Goal: Transaction & Acquisition: Purchase product/service

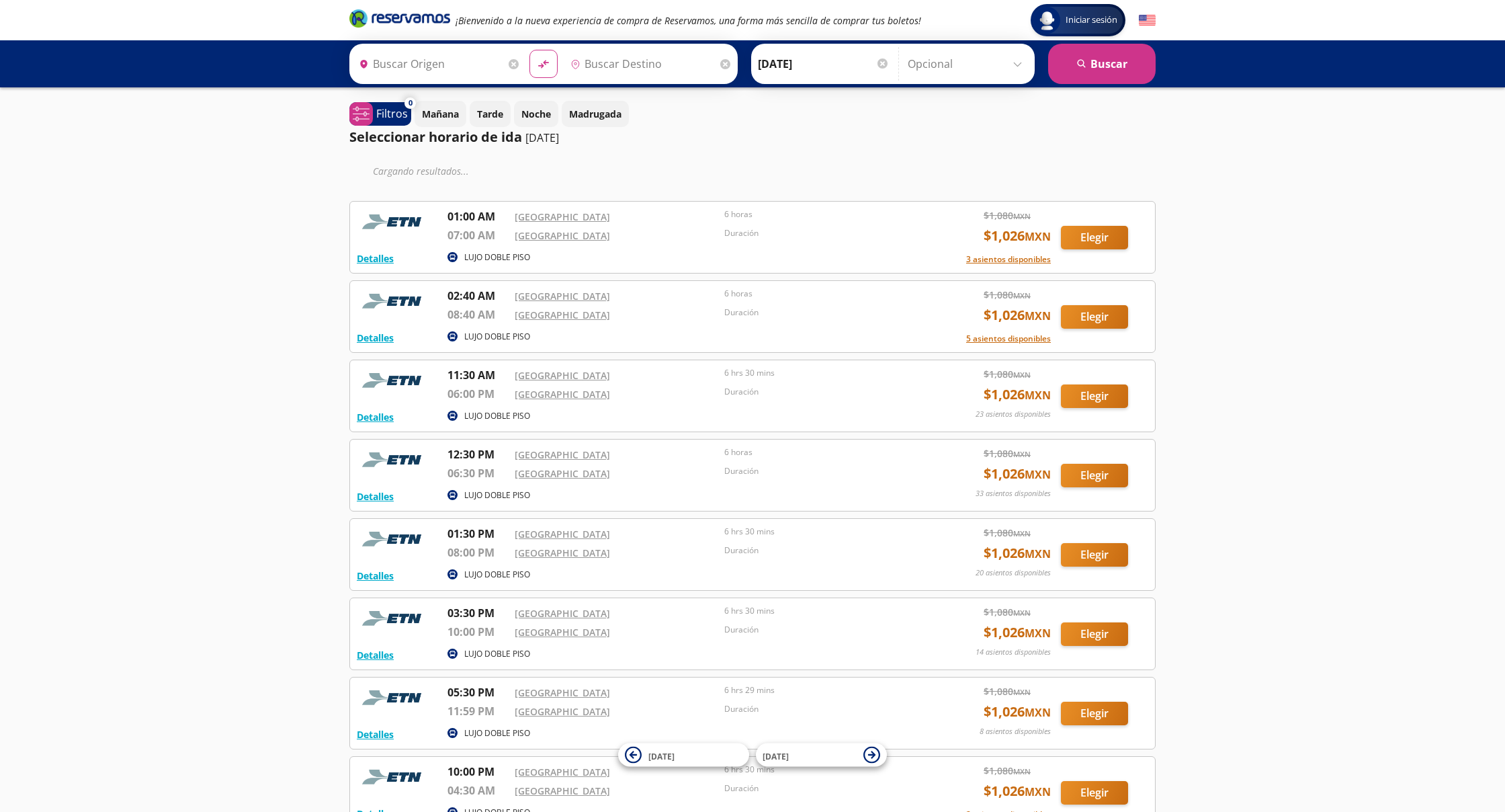
type input "[GEOGRAPHIC_DATA], [GEOGRAPHIC_DATA]"
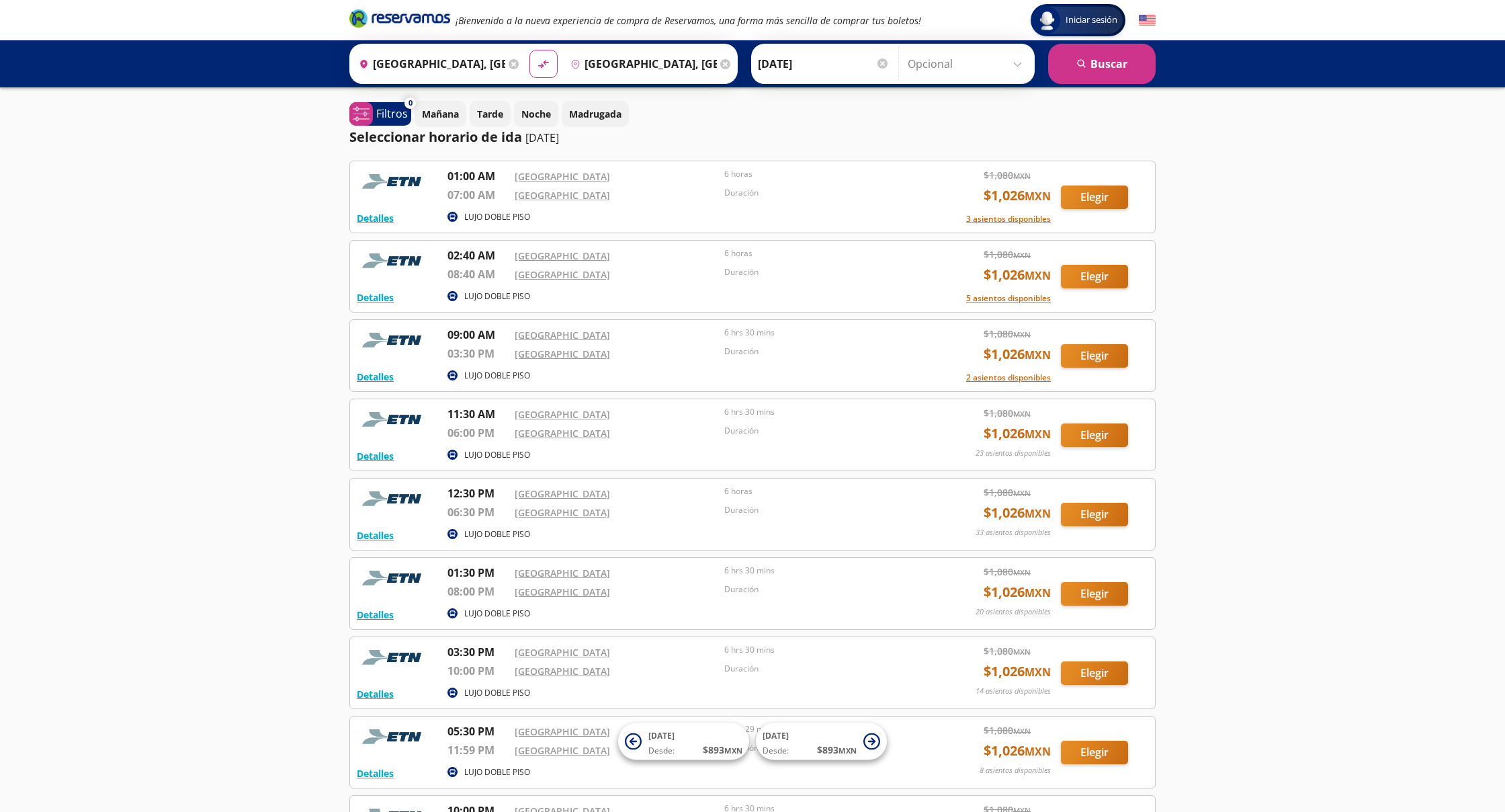
click at [1101, 194] on button "Elegir" at bounding box center [1094, 197] width 67 height 23
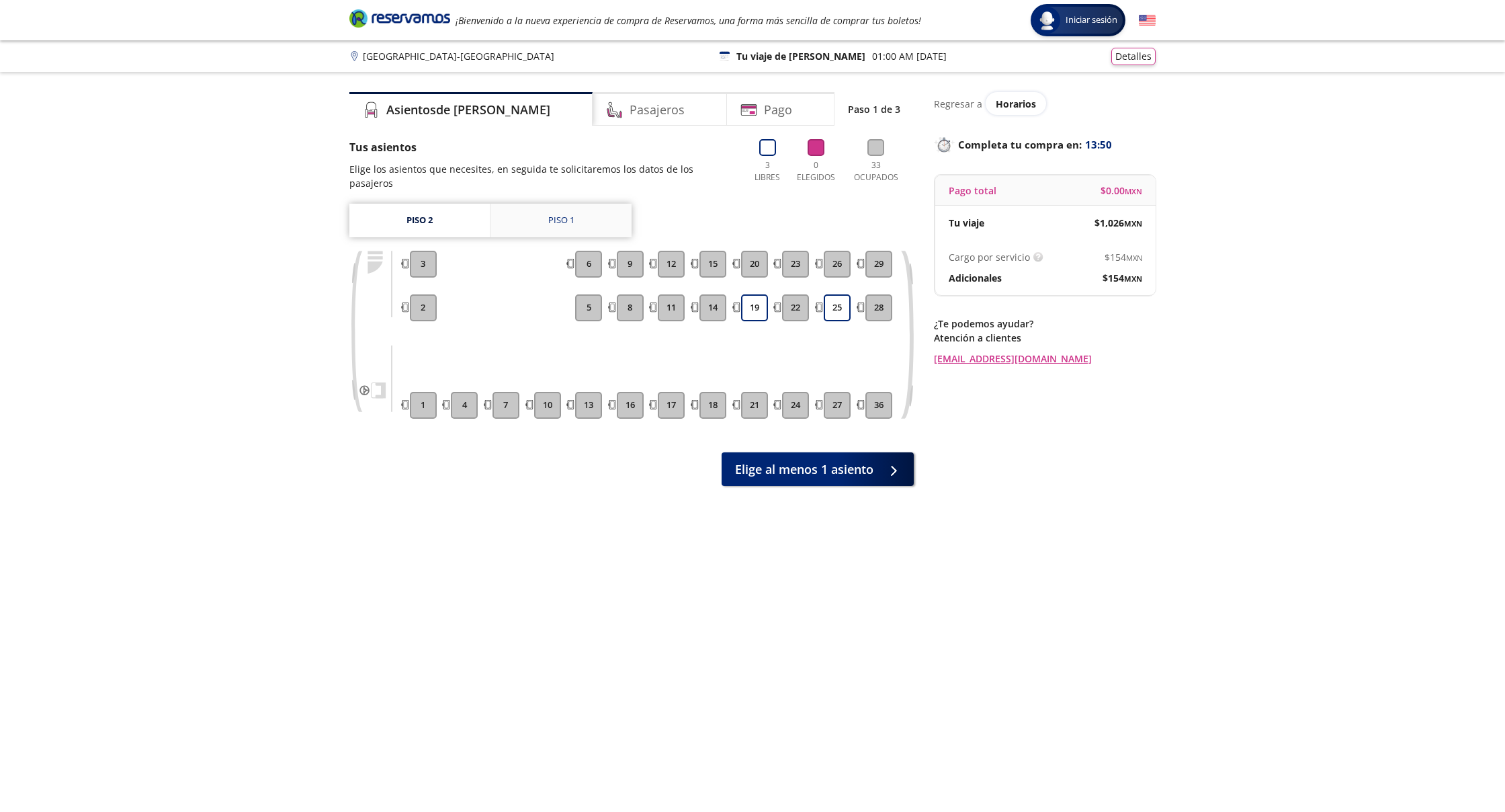
click at [562, 214] on div "Piso 1" at bounding box center [561, 221] width 26 height 14
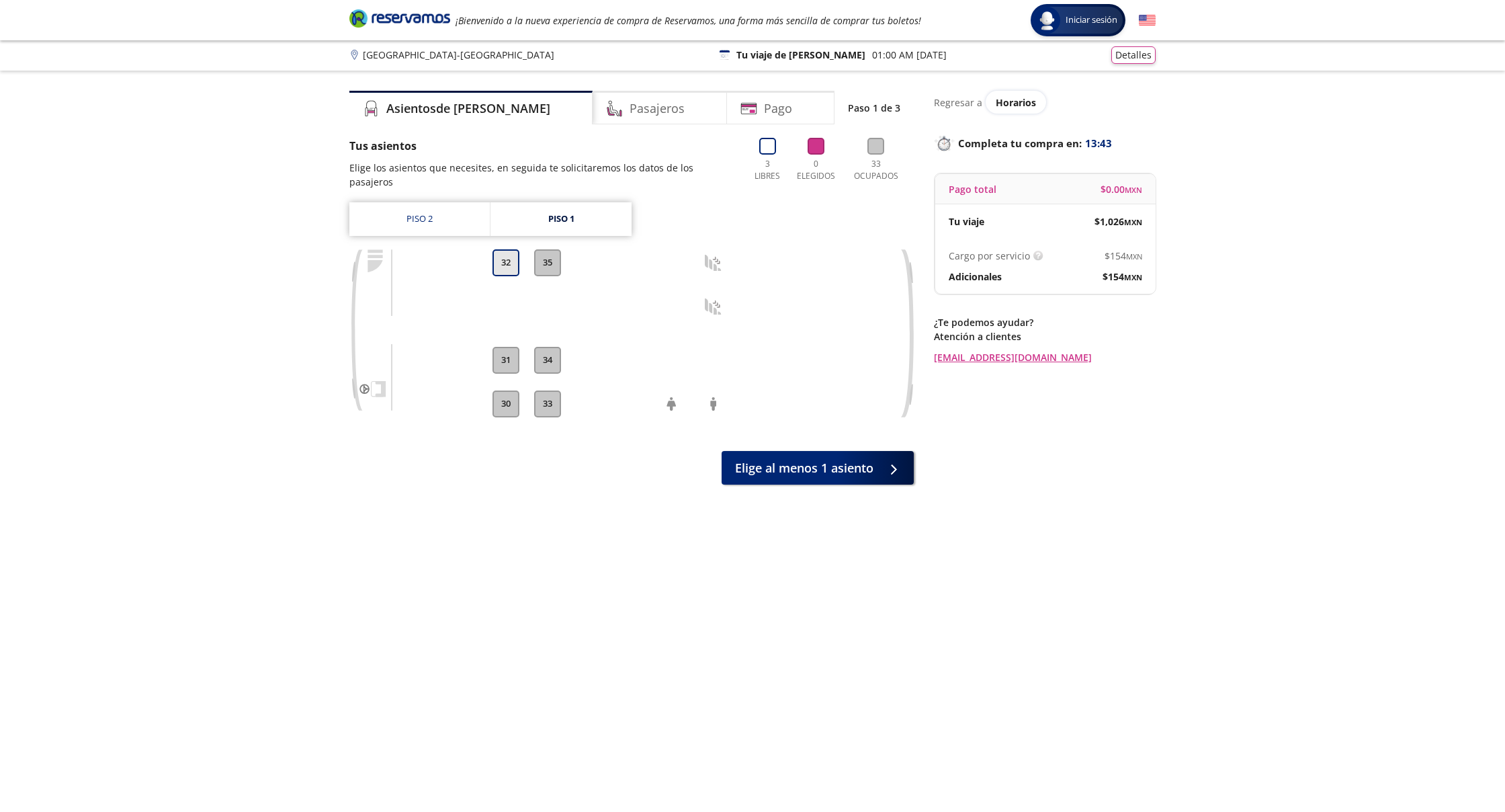
scroll to position [3, 0]
click at [510, 248] on button "32" at bounding box center [506, 262] width 27 height 27
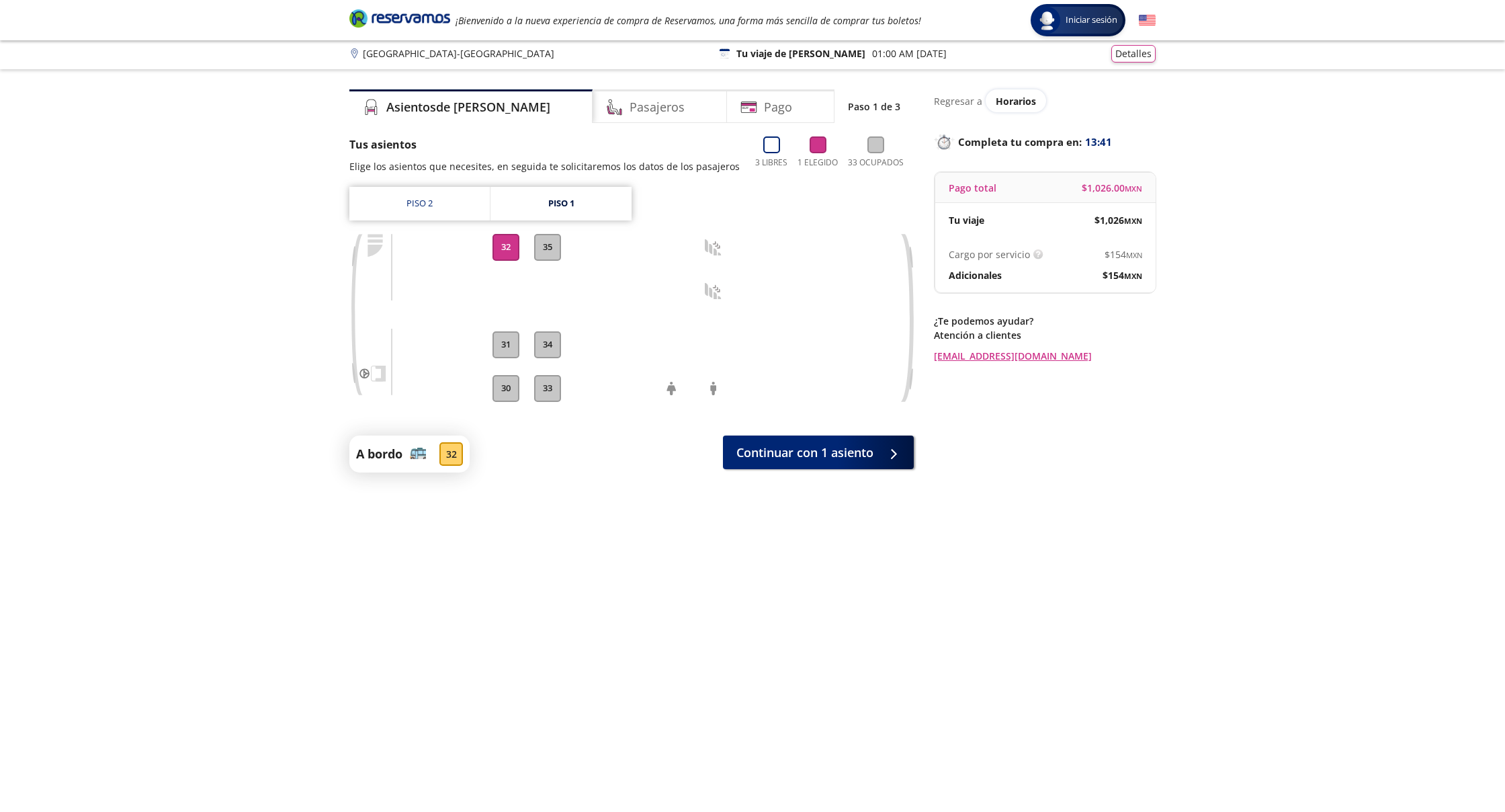
scroll to position [4, 0]
click at [818, 449] on span "Continuar con 1 asiento" at bounding box center [805, 448] width 137 height 18
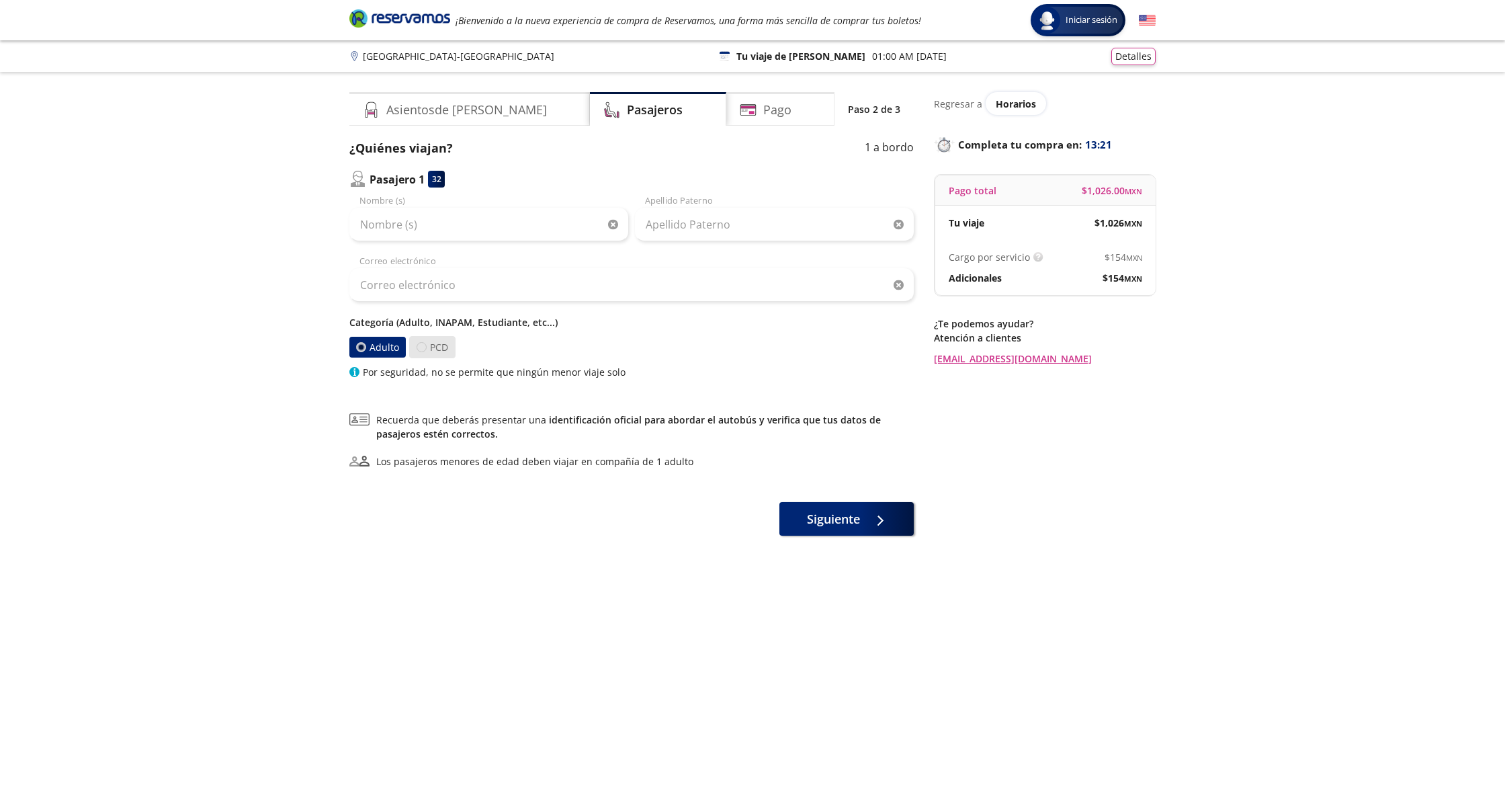
click at [423, 348] on div at bounding box center [421, 347] width 10 height 10
click at [423, 348] on input "PCD" at bounding box center [421, 346] width 9 height 9
radio input "true"
click at [364, 346] on div at bounding box center [361, 347] width 10 height 10
click at [364, 346] on input "Adulto" at bounding box center [361, 346] width 9 height 9
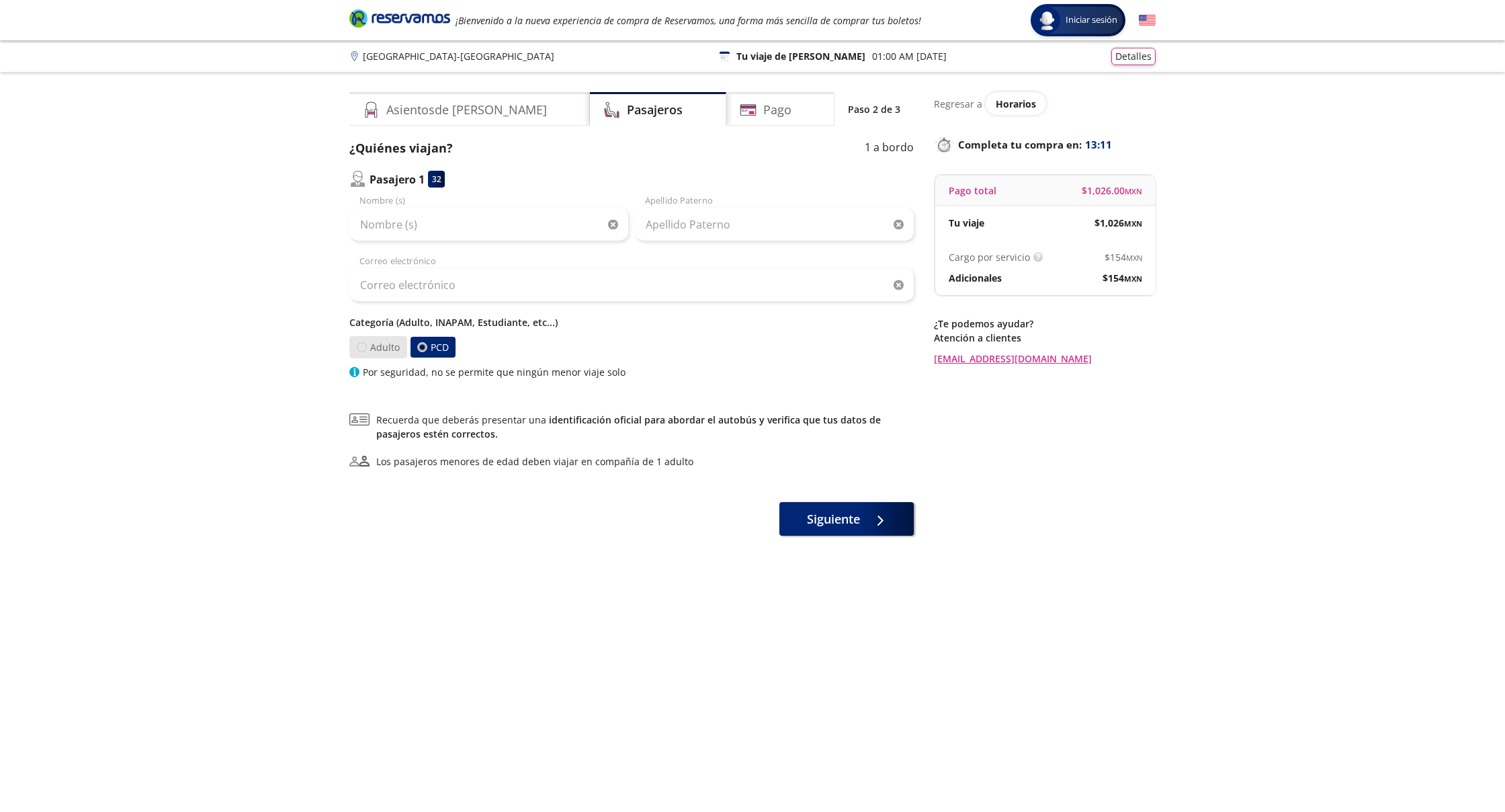
radio input "true"
radio input "false"
click at [833, 516] on span "Siguiente" at bounding box center [834, 516] width 54 height 18
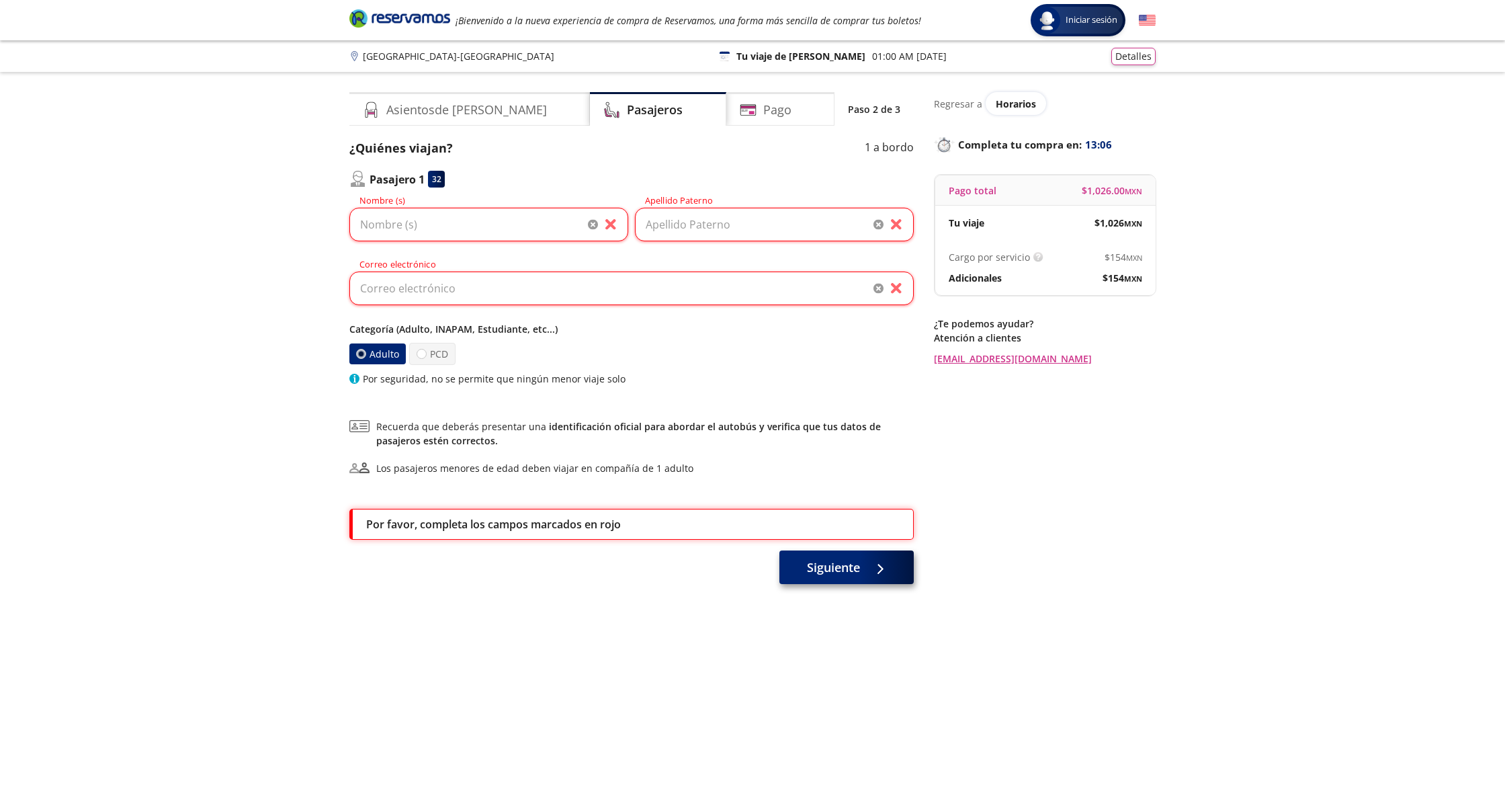
scroll to position [57, 0]
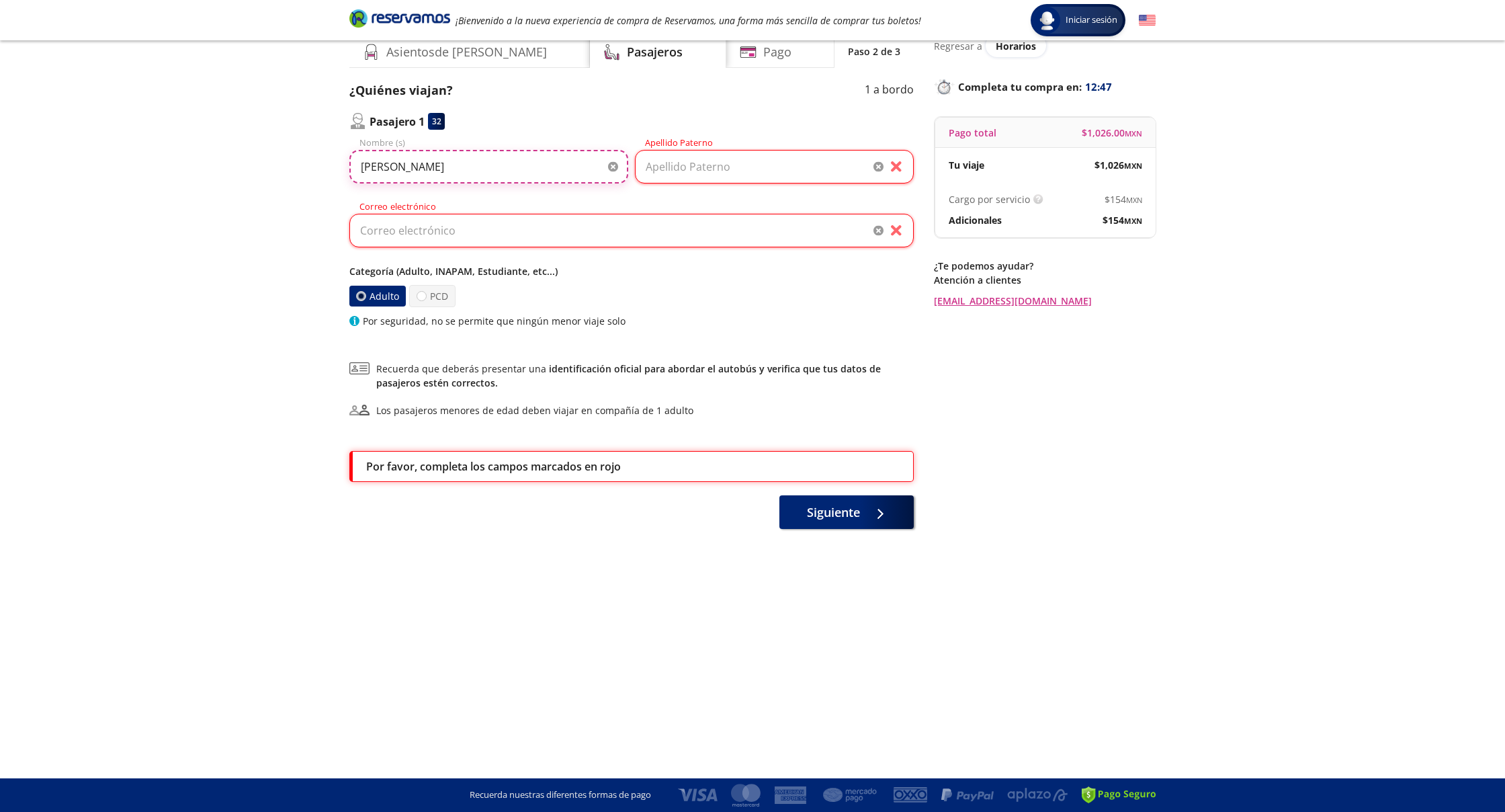
type input "[PERSON_NAME]"
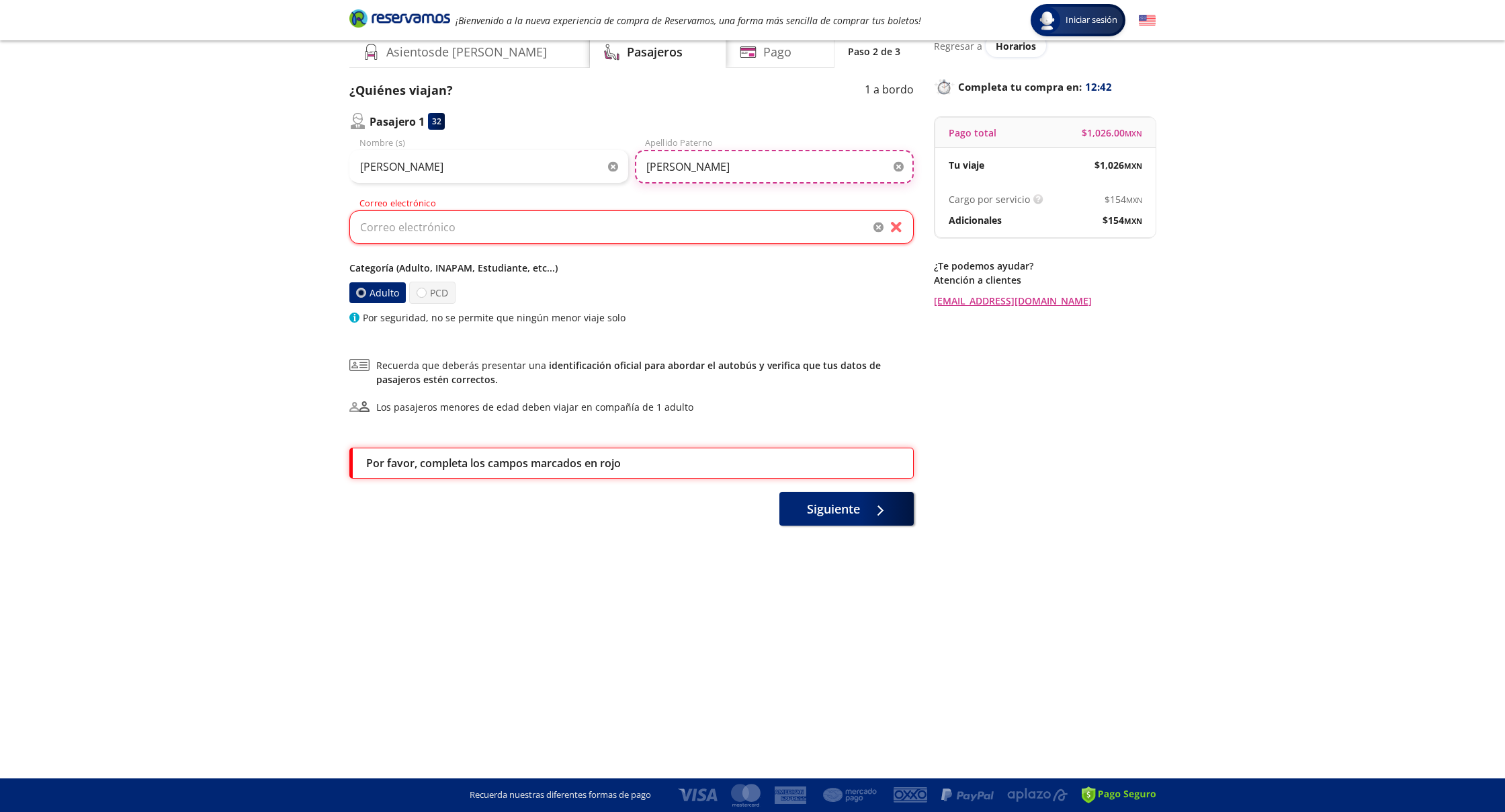
type input "[PERSON_NAME]"
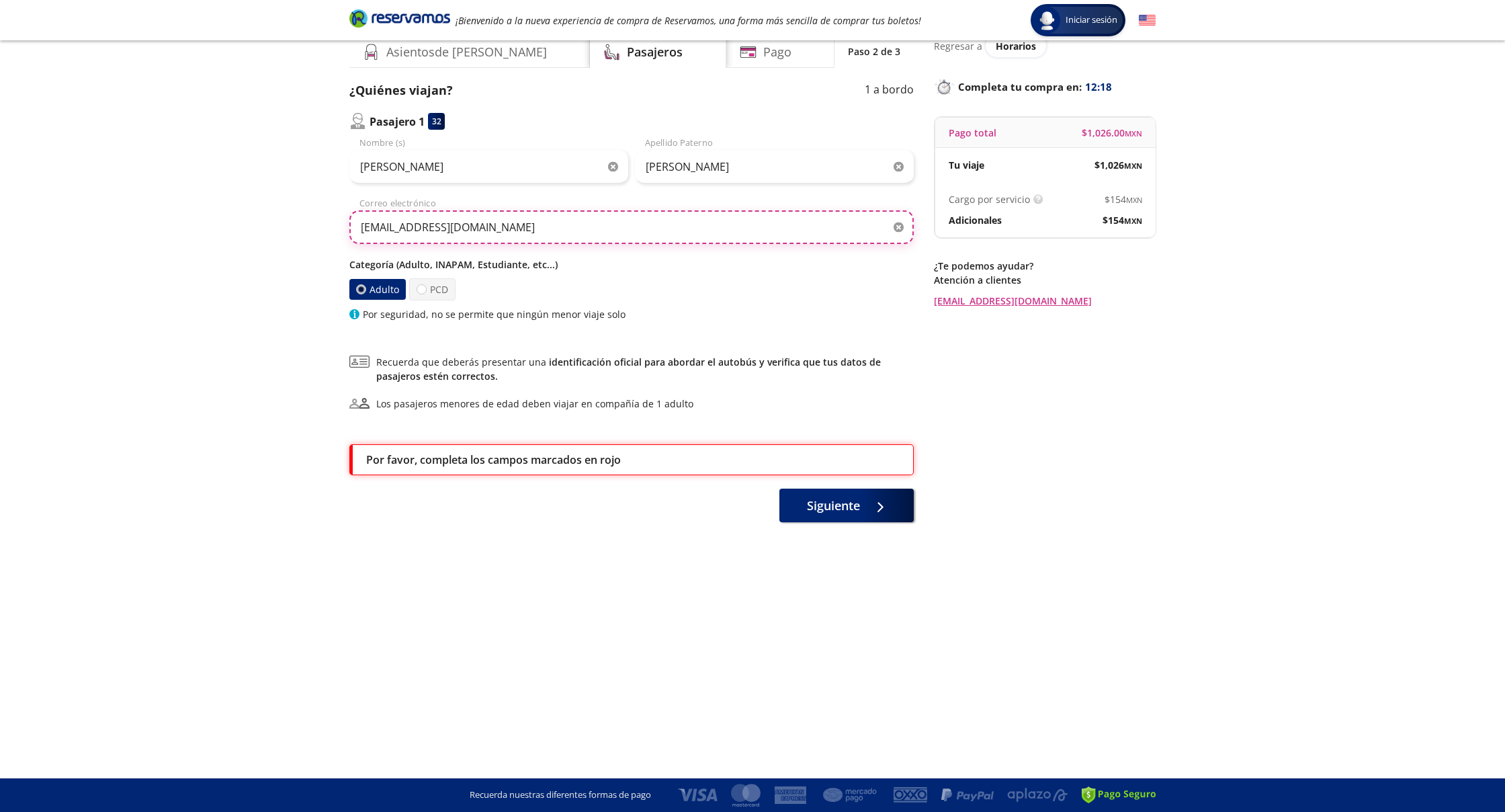
scroll to position [57, 0]
type input "[EMAIL_ADDRESS][DOMAIN_NAME]"
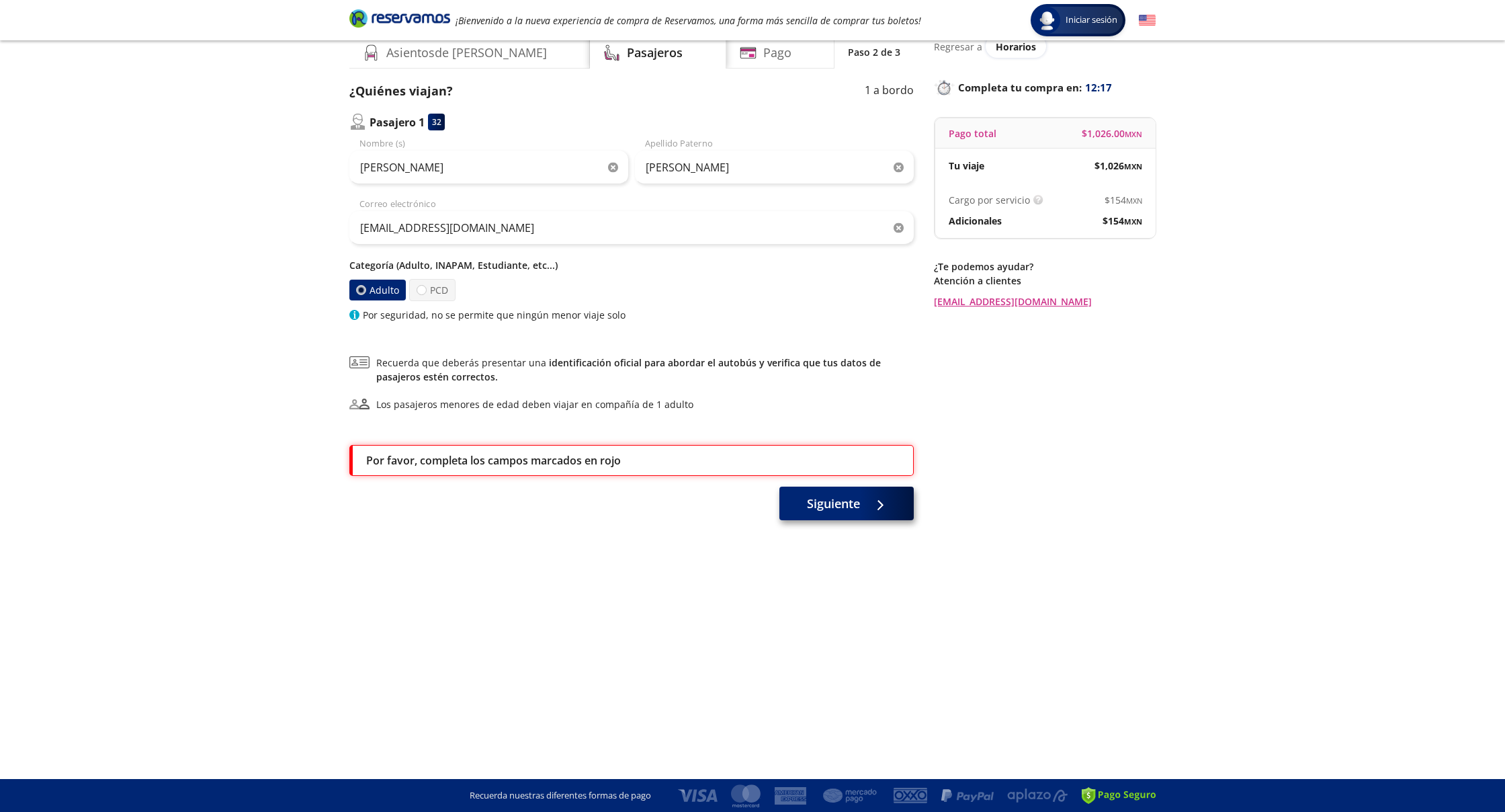
click at [844, 495] on span "Siguiente" at bounding box center [834, 503] width 54 height 18
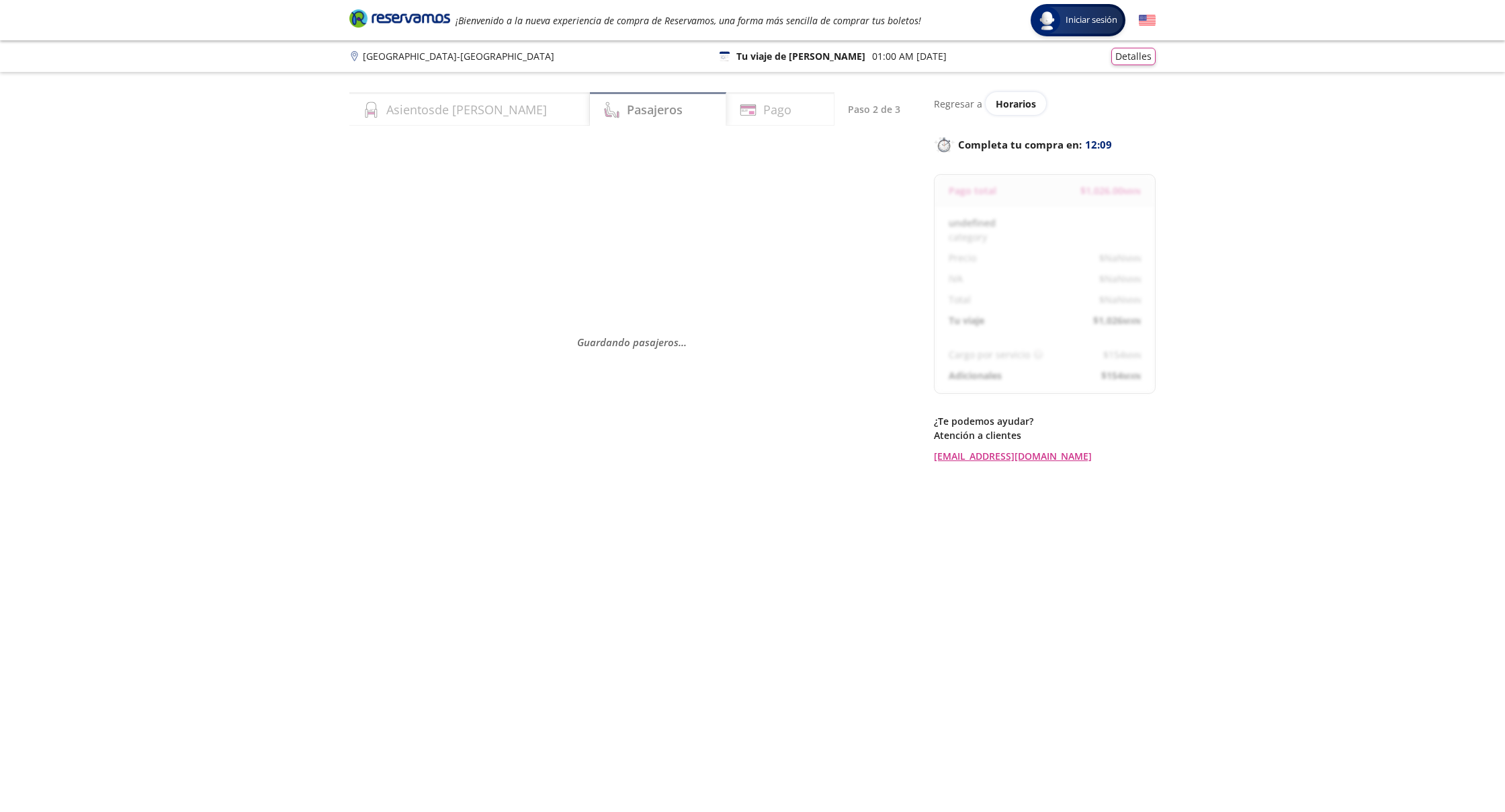
select select "MX"
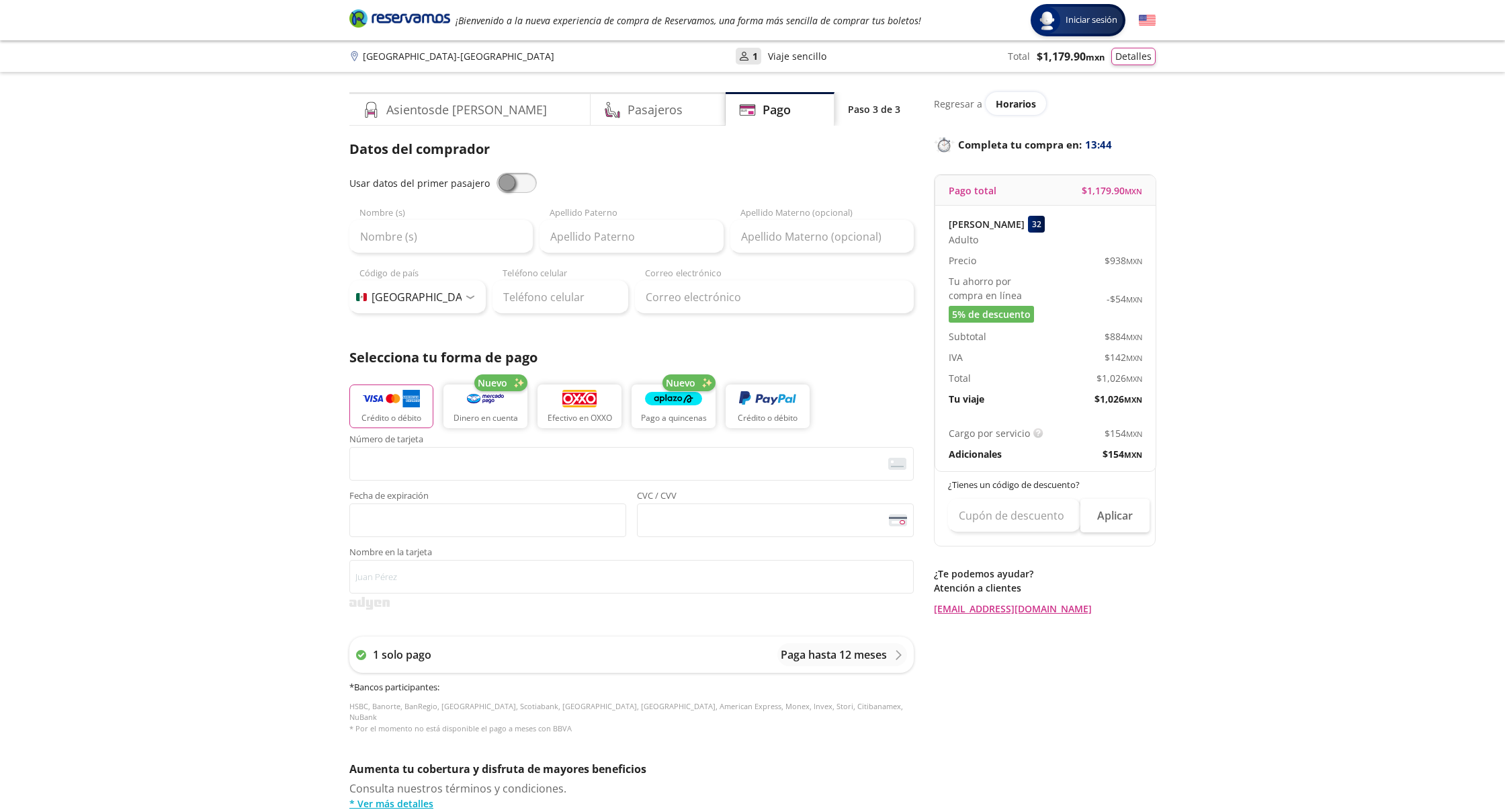
drag, startPoint x: 506, startPoint y: 177, endPoint x: 529, endPoint y: 184, distance: 24.0
click at [536, 185] on div "Usar datos del primer pasajero" at bounding box center [631, 183] width 564 height 20
click at [526, 182] on span at bounding box center [517, 183] width 40 height 20
click at [497, 173] on input "checkbox" at bounding box center [497, 173] width 0 height 0
type input "[PERSON_NAME]"
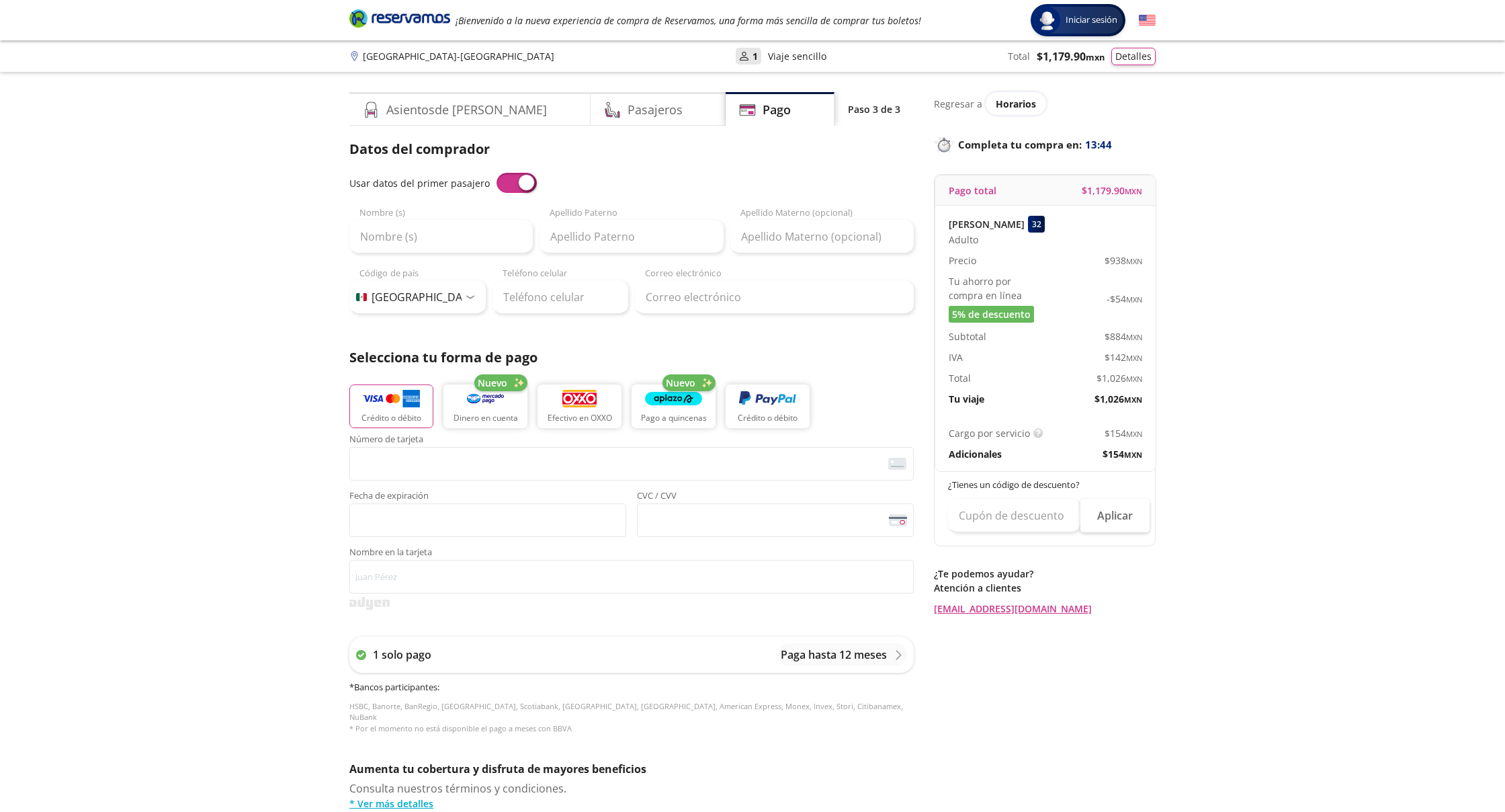
type input "[PERSON_NAME]"
type input "[EMAIL_ADDRESS][DOMAIN_NAME]"
click at [526, 182] on span at bounding box center [517, 183] width 40 height 20
click at [497, 173] on input "checkbox" at bounding box center [497, 173] width 0 height 0
click at [526, 182] on span at bounding box center [517, 183] width 40 height 20
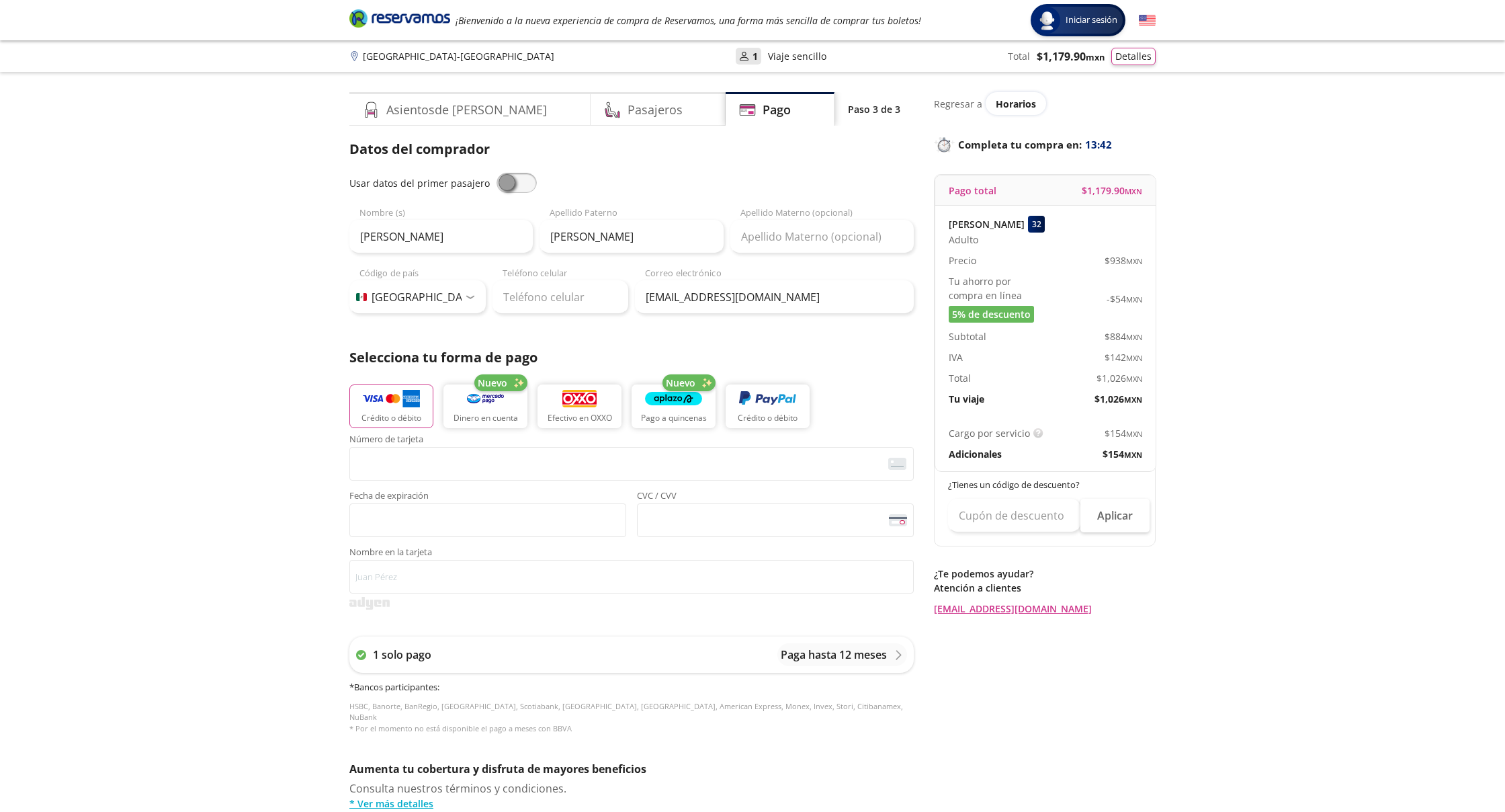
click at [497, 173] on input "checkbox" at bounding box center [497, 173] width 0 height 0
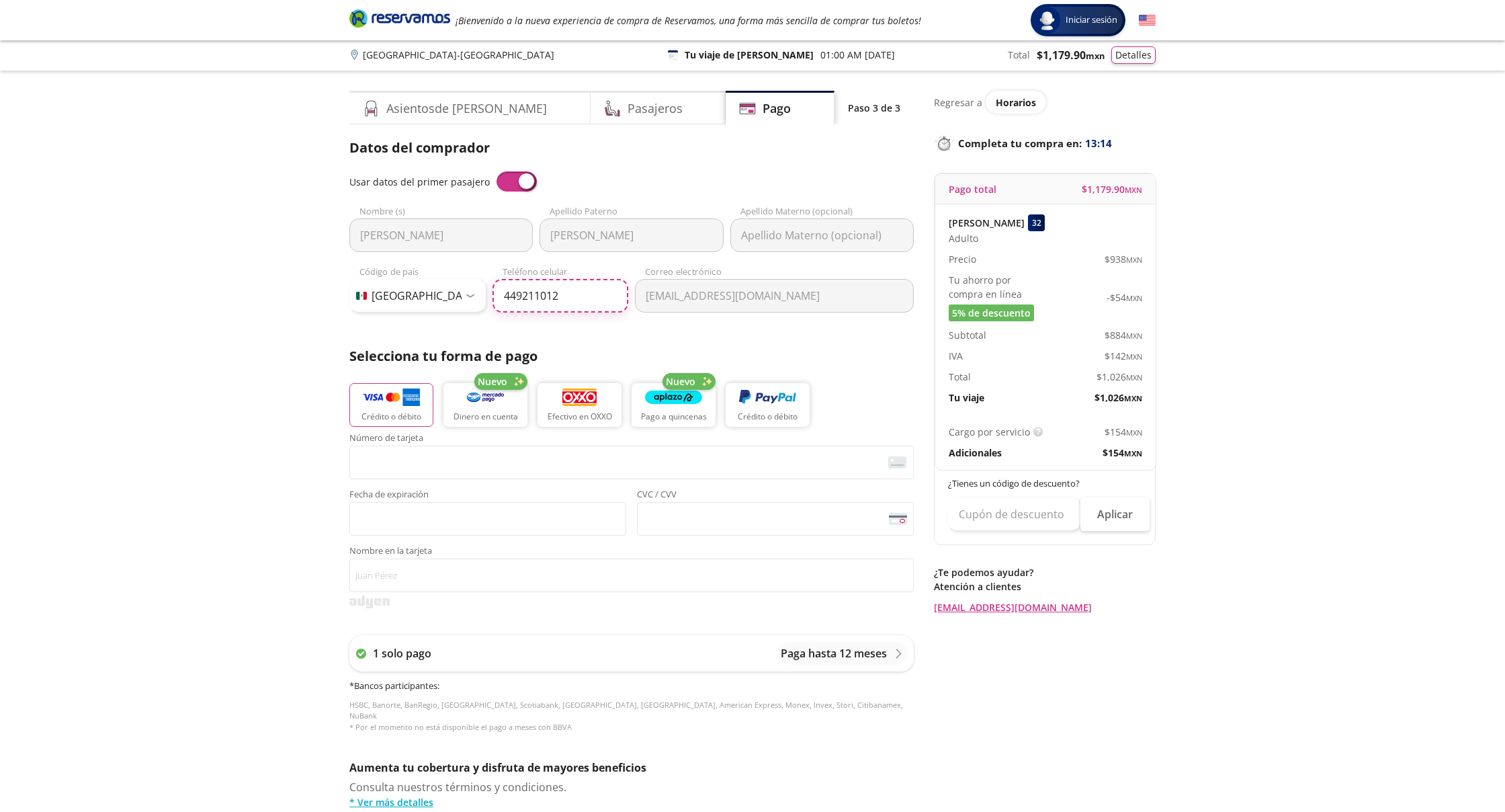
type input "[PHONE_NUMBER]"
click at [778, 101] on div "Pago" at bounding box center [780, 107] width 109 height 34
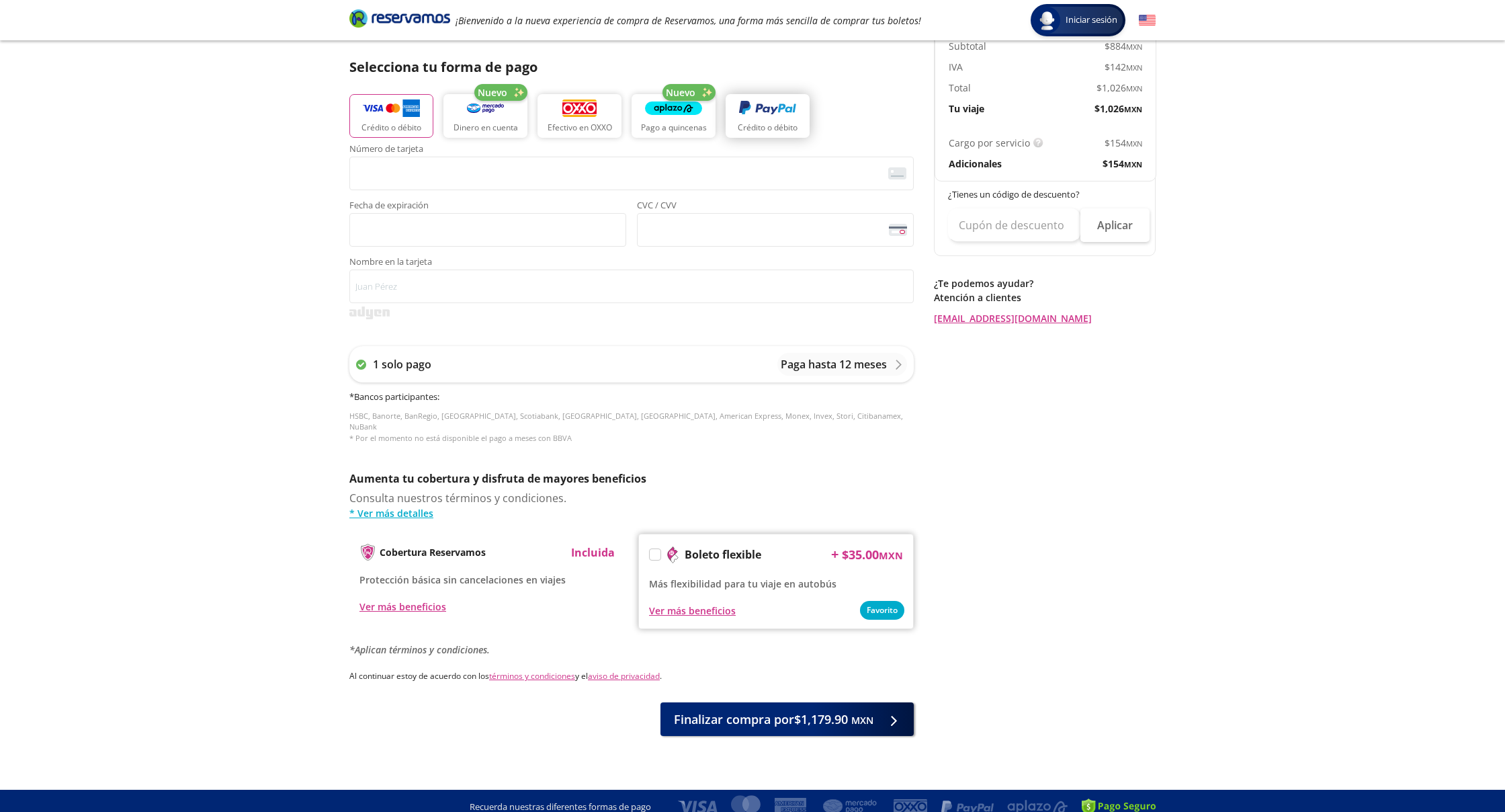
scroll to position [290, 0]
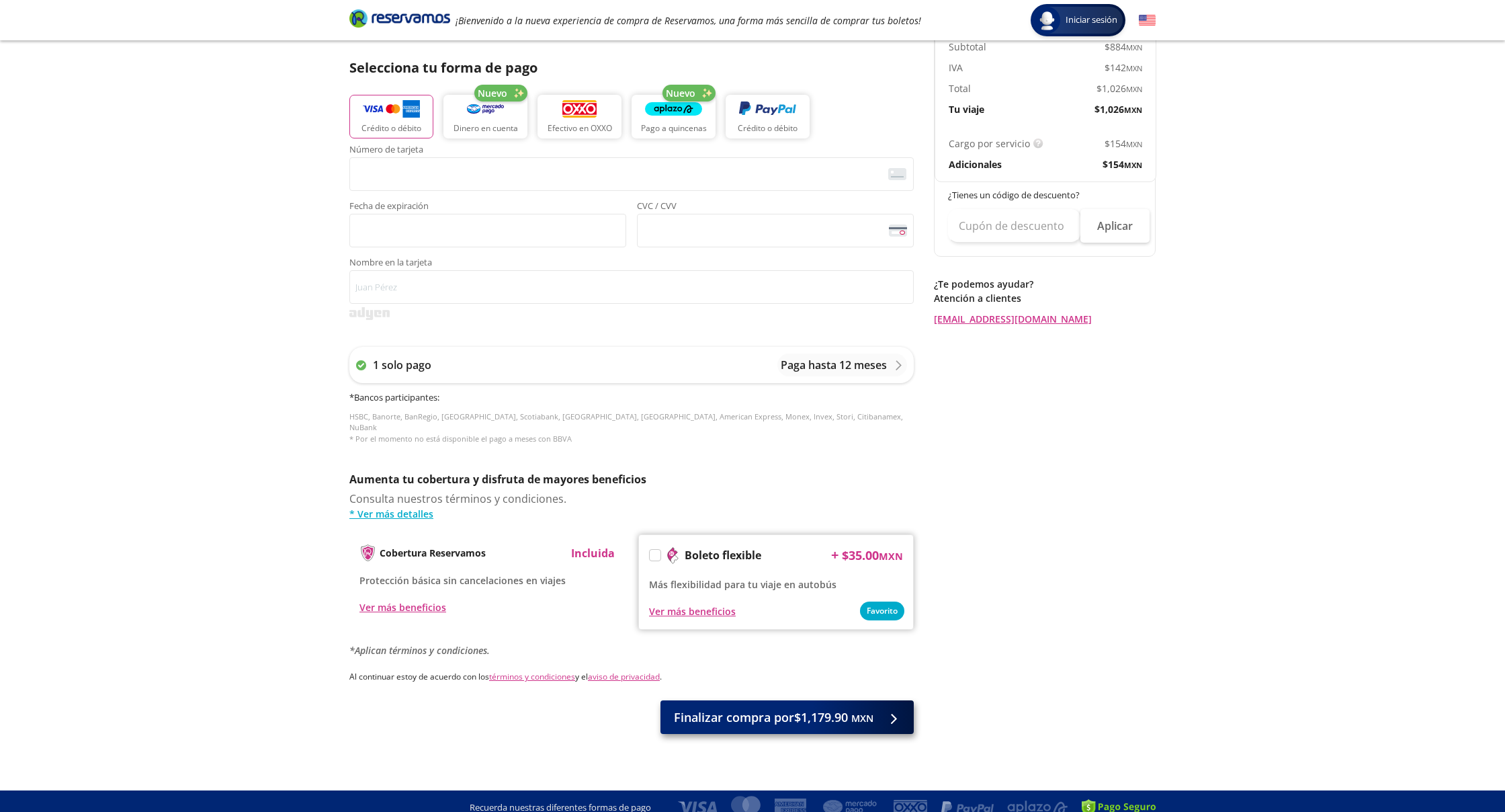
click at [761, 711] on span "Finalizar compra por $1,179.90 MXN" at bounding box center [773, 717] width 199 height 18
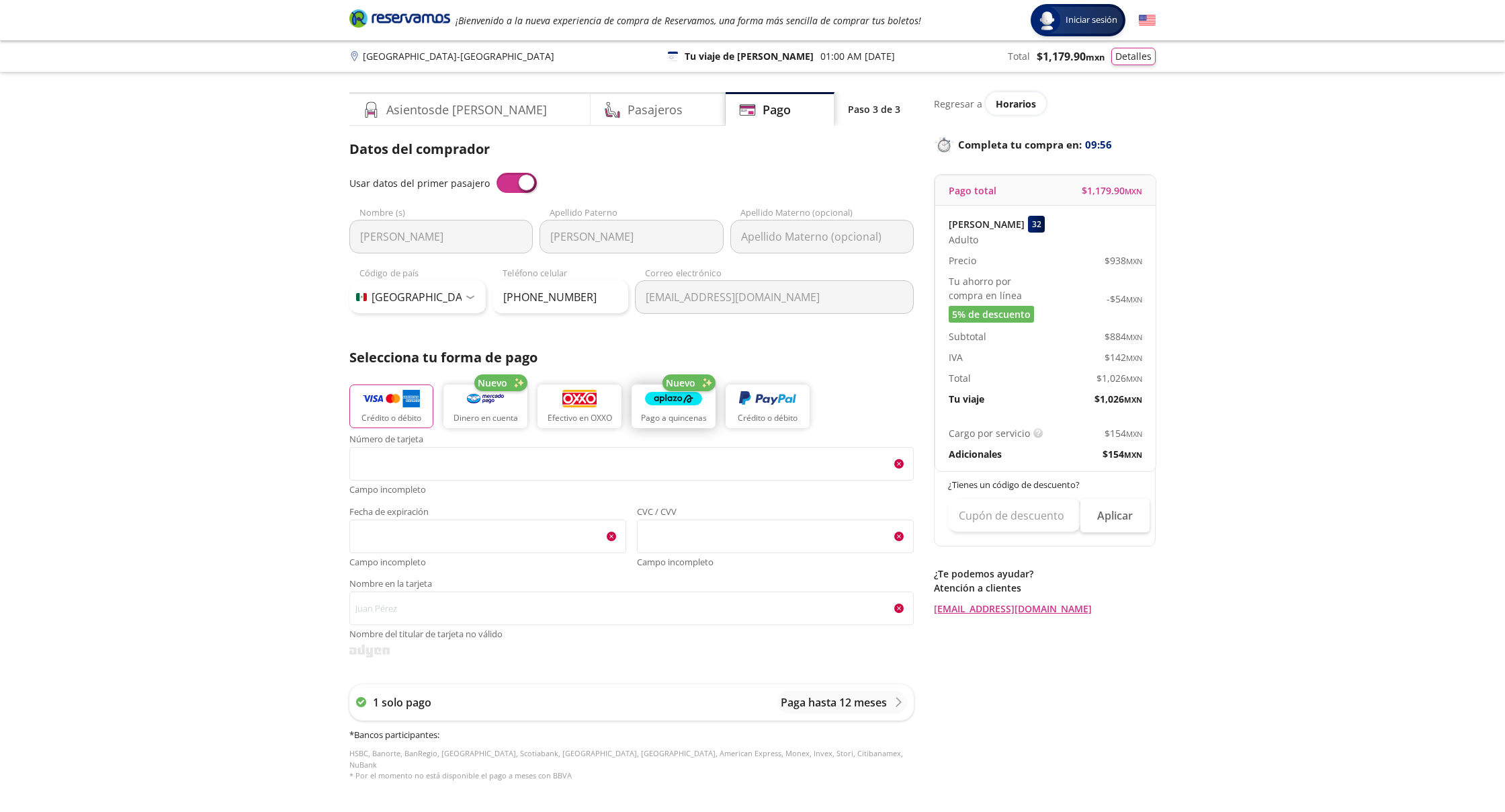
scroll to position [0, 0]
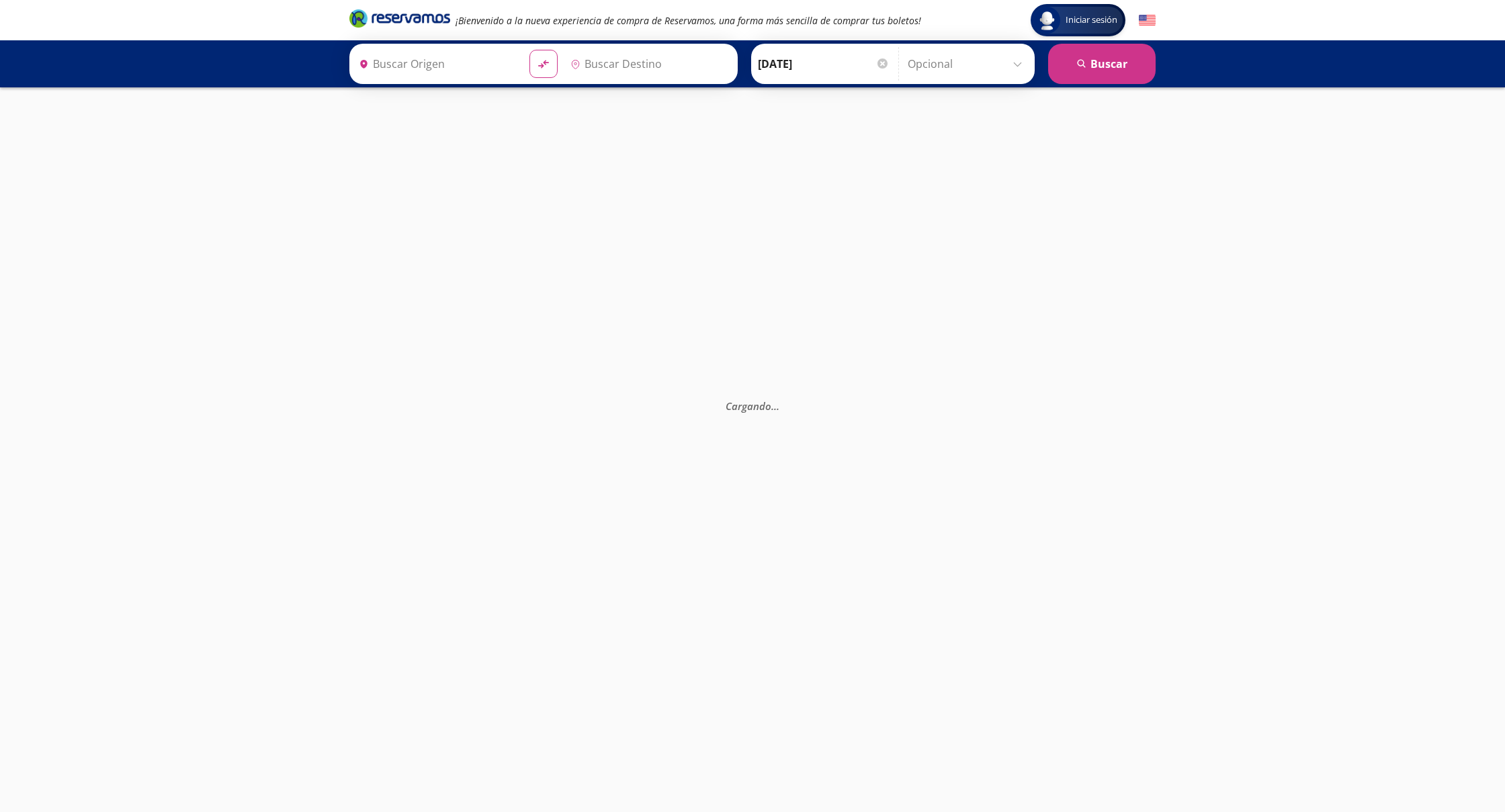
type input "[GEOGRAPHIC_DATA], [GEOGRAPHIC_DATA]"
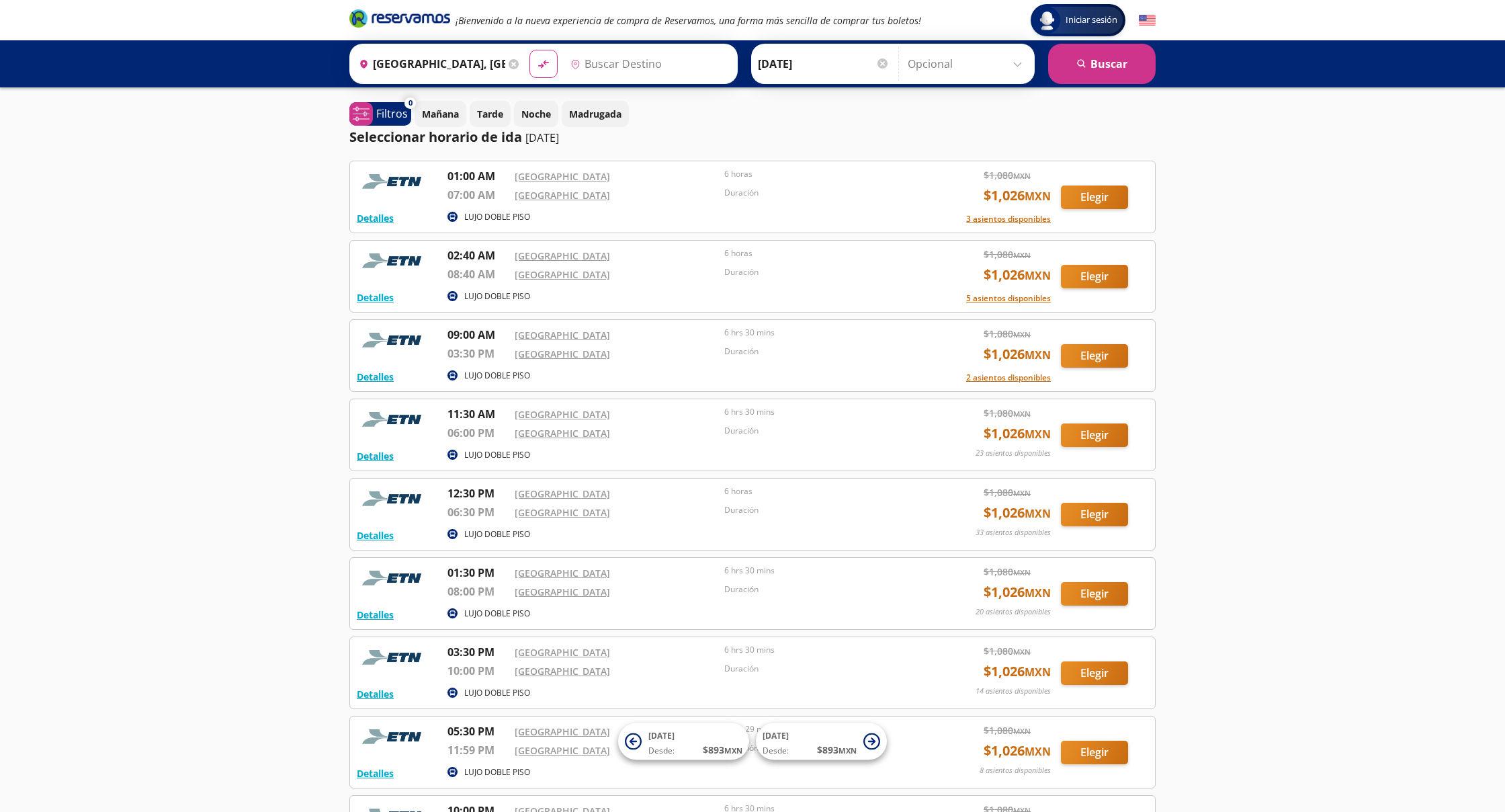
click at [1088, 270] on button "Elegir" at bounding box center [1094, 276] width 67 height 23
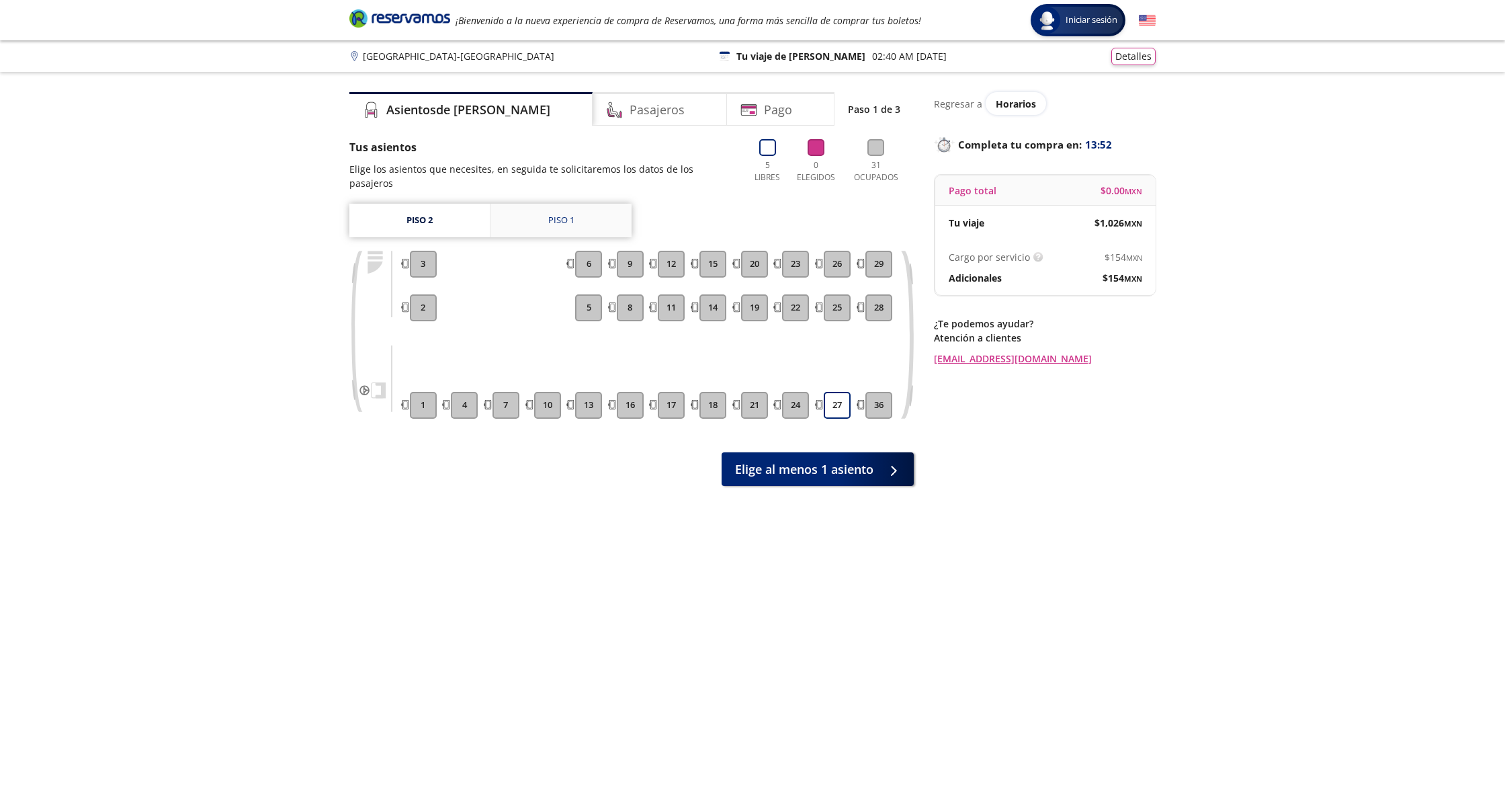
click at [564, 214] on div "Piso 1" at bounding box center [561, 221] width 26 height 14
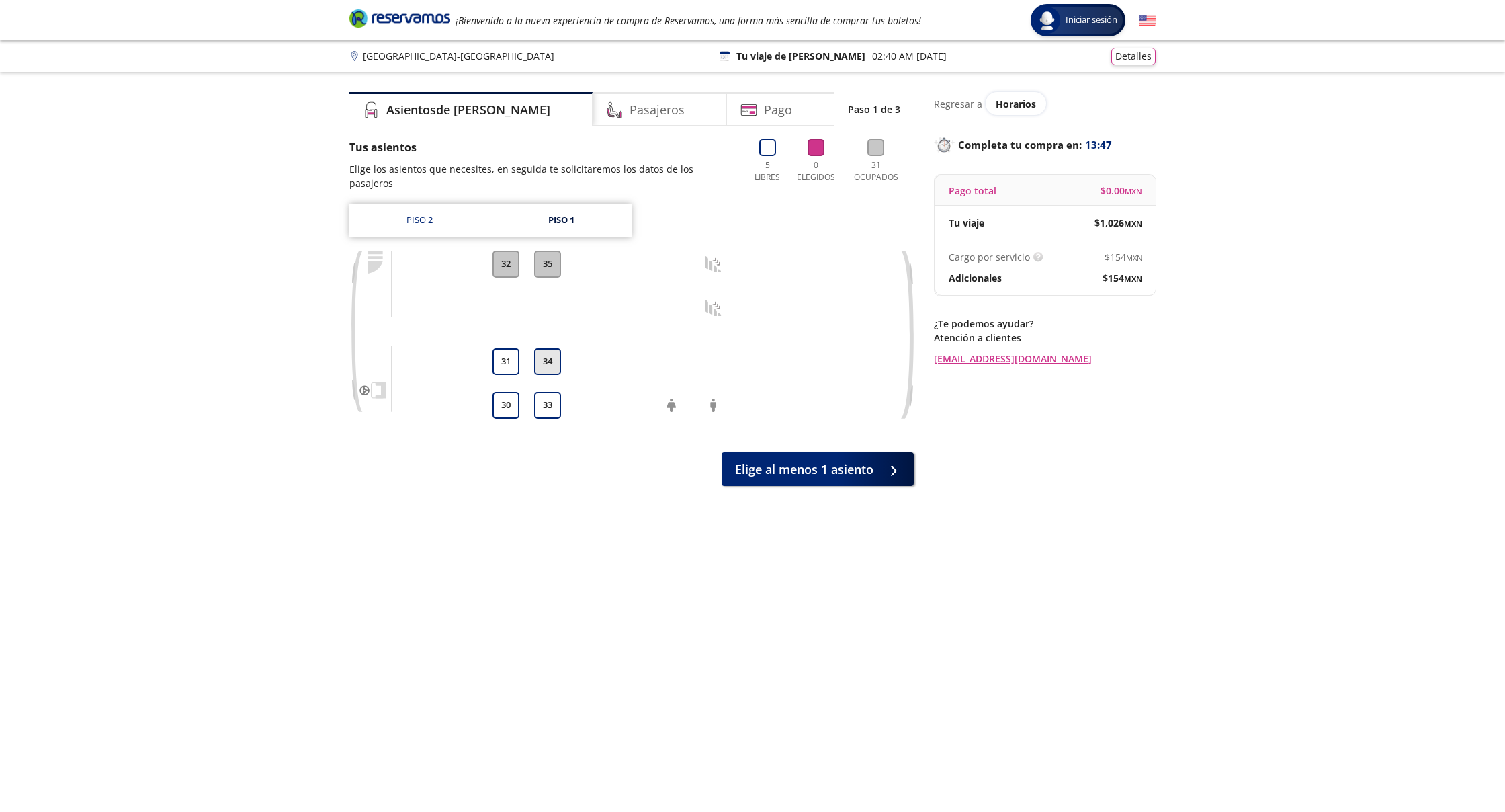
click at [547, 348] on button "34" at bounding box center [548, 362] width 27 height 27
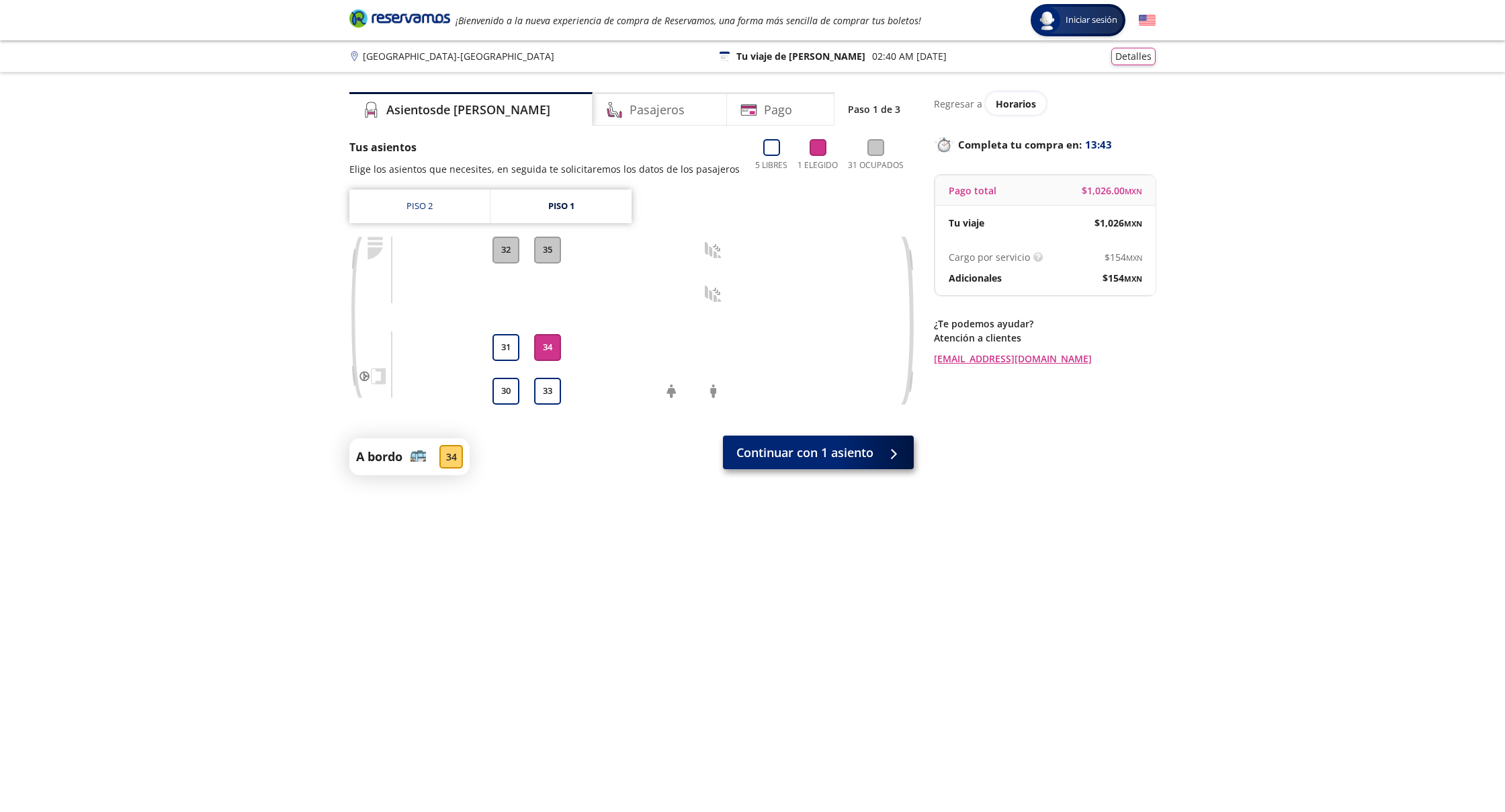
click at [852, 453] on span "Continuar con 1 asiento" at bounding box center [805, 452] width 137 height 18
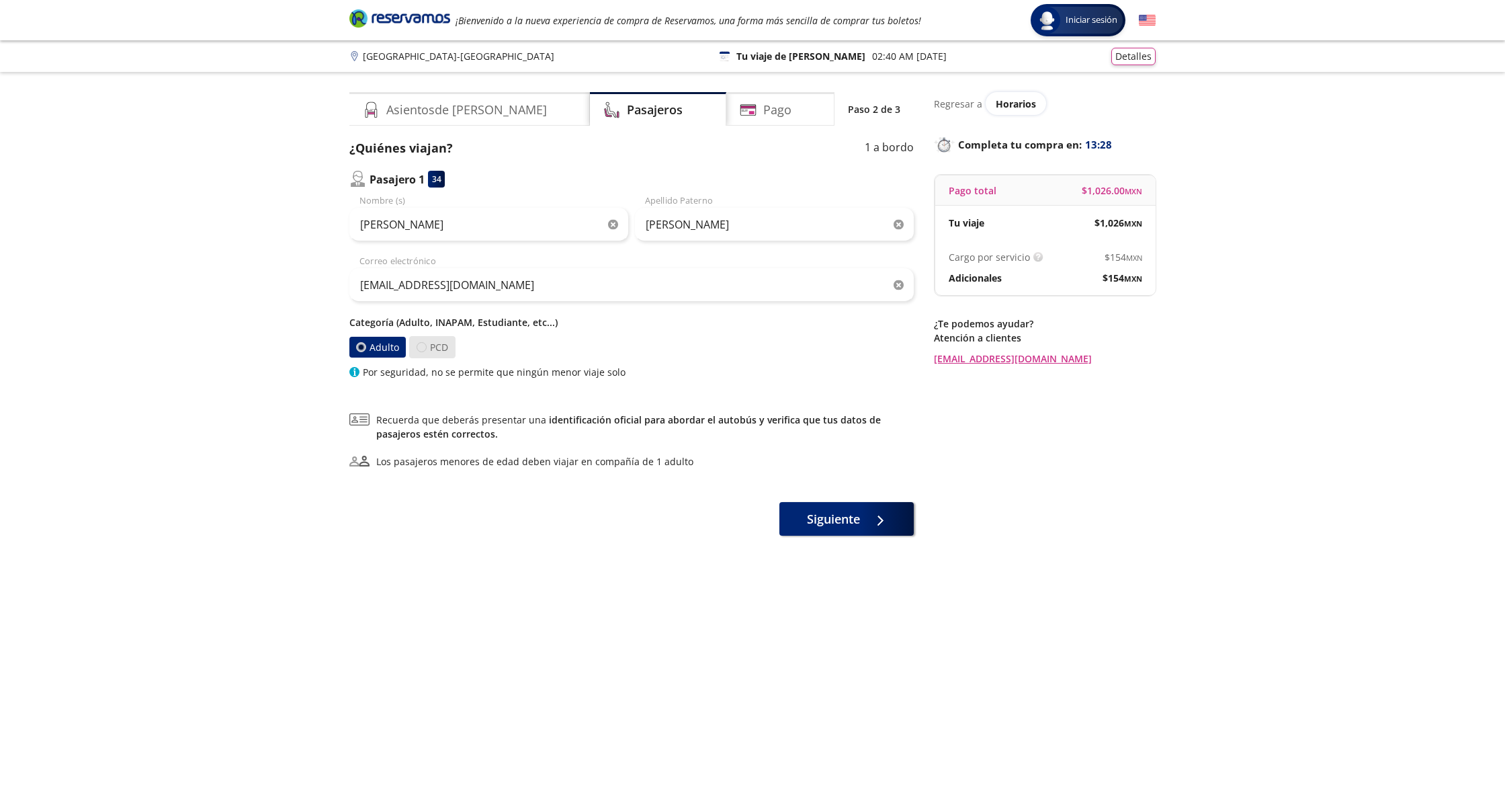
click at [425, 347] on div at bounding box center [421, 347] width 10 height 10
click at [425, 347] on input "PCD" at bounding box center [421, 346] width 9 height 9
radio input "true"
click at [442, 346] on label "PCD" at bounding box center [432, 347] width 46 height 21
click at [427, 346] on input "PCD" at bounding box center [422, 346] width 9 height 9
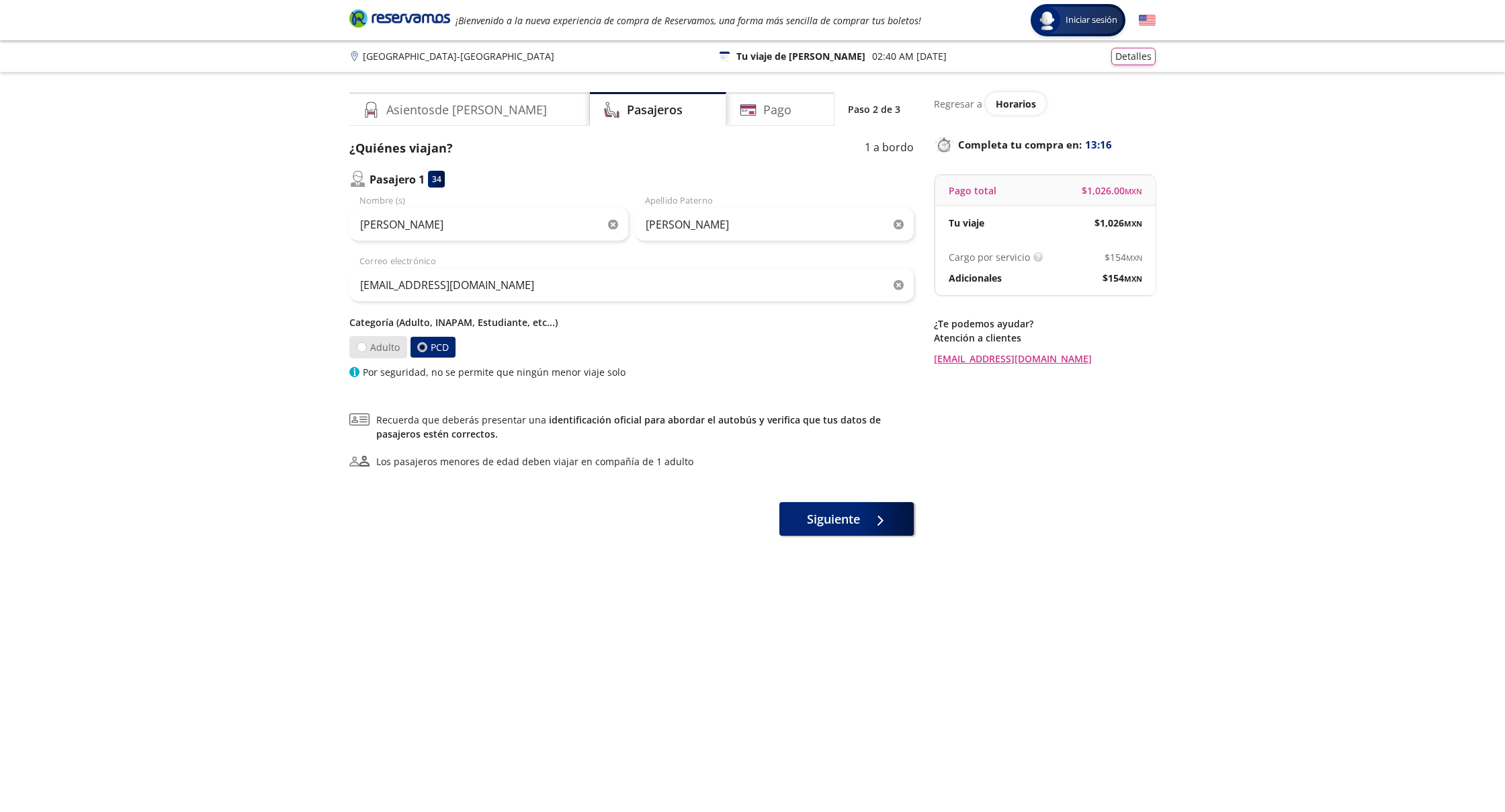
click at [386, 347] on label "Adulto" at bounding box center [377, 346] width 57 height 22
click at [366, 347] on input "Adulto" at bounding box center [362, 347] width 10 height 10
radio input "true"
radio input "false"
click at [864, 517] on button "Siguiente" at bounding box center [846, 515] width 134 height 34
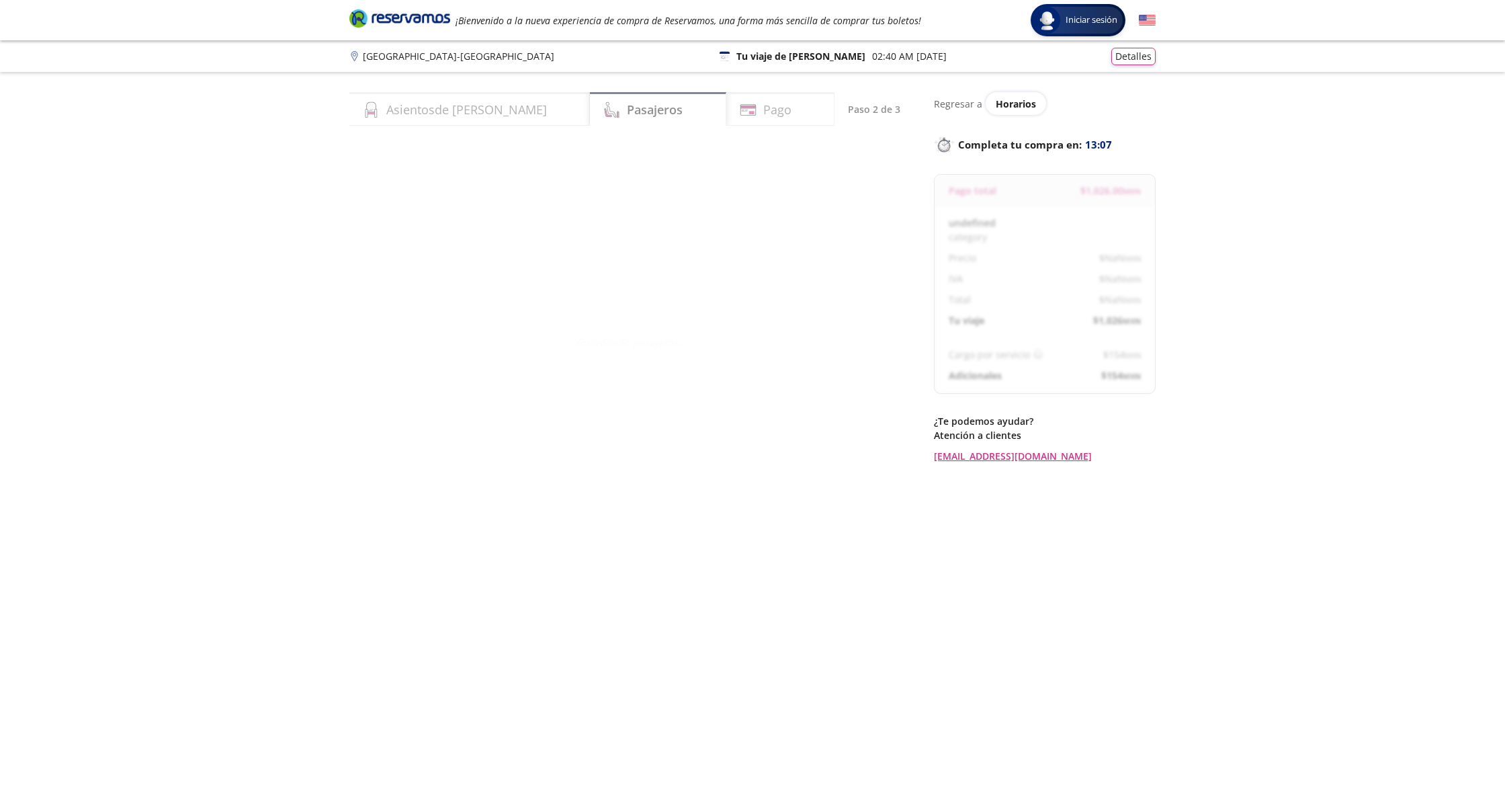
select select "MX"
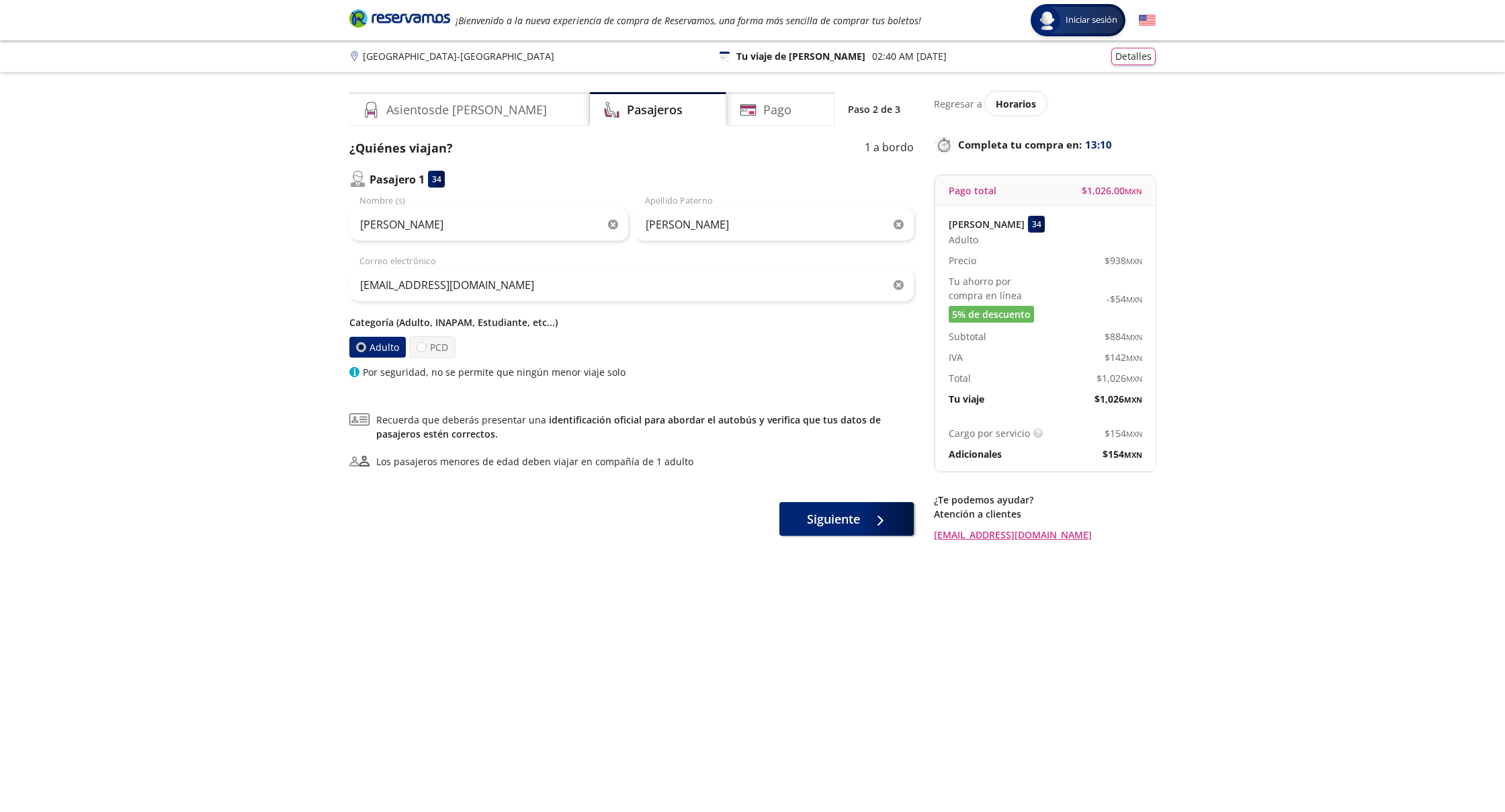
click at [471, 327] on p "Categoría (Adulto, INAPAM, Estudiante, etc...)" at bounding box center [631, 322] width 564 height 15
click at [422, 316] on p "Categoría (Adulto, INAPAM, Estudiante, etc...)" at bounding box center [631, 322] width 564 height 15
click at [424, 348] on div at bounding box center [421, 347] width 10 height 10
click at [424, 348] on input "PCD" at bounding box center [421, 346] width 9 height 9
radio input "true"
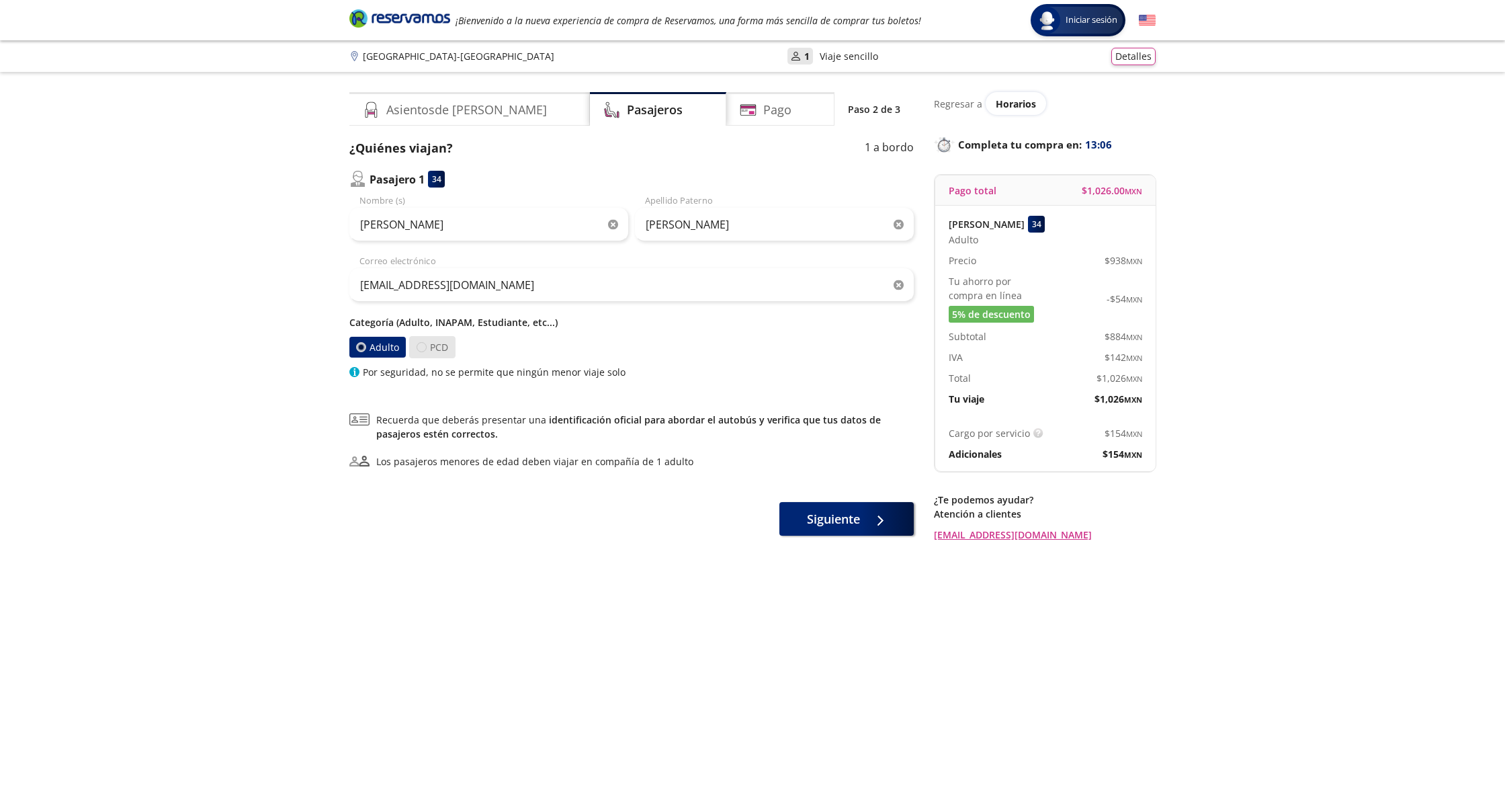
radio input "false"
click at [857, 512] on span "Siguiente" at bounding box center [834, 516] width 54 height 18
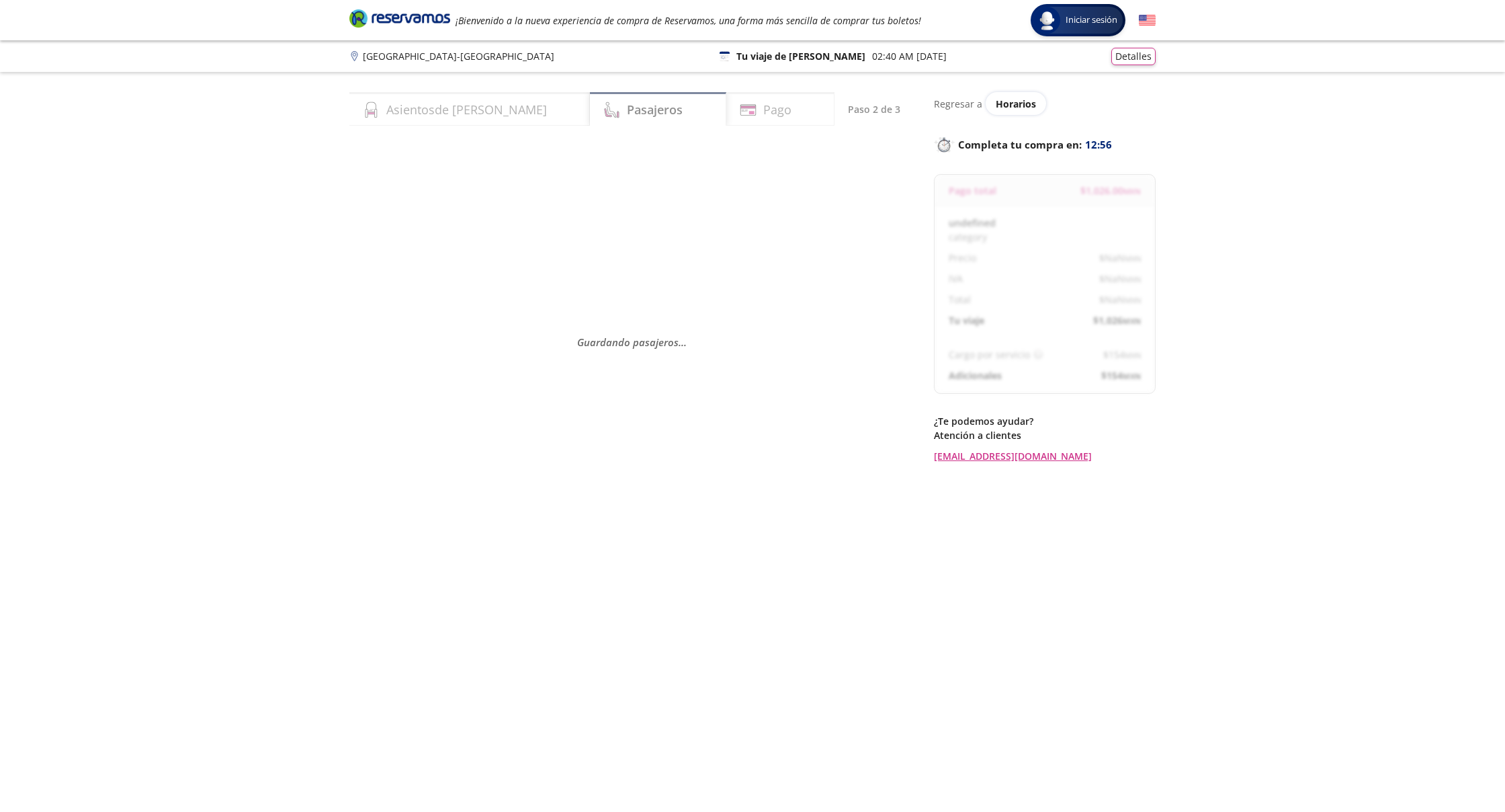
select select "MX"
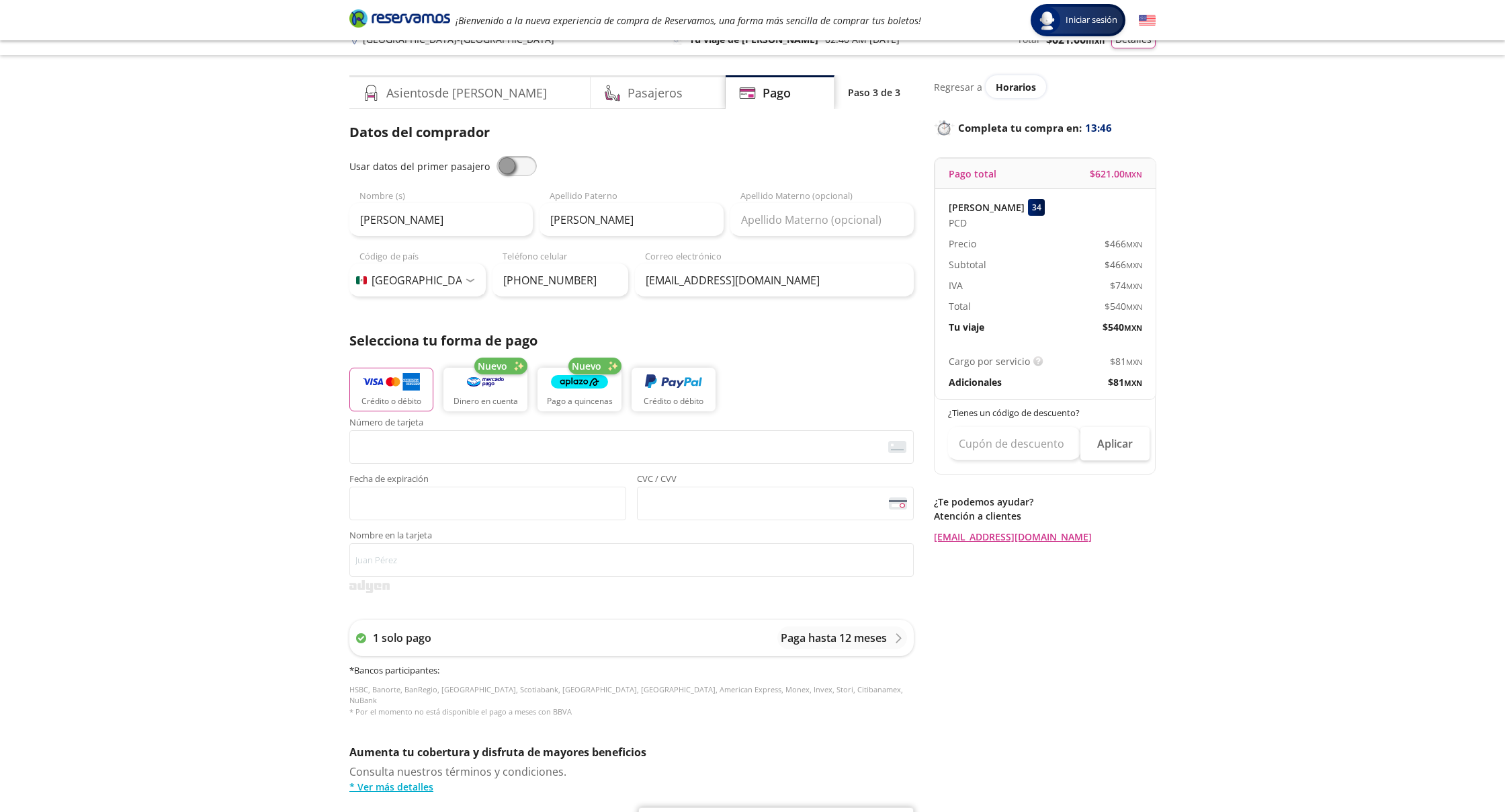
scroll to position [26, 0]
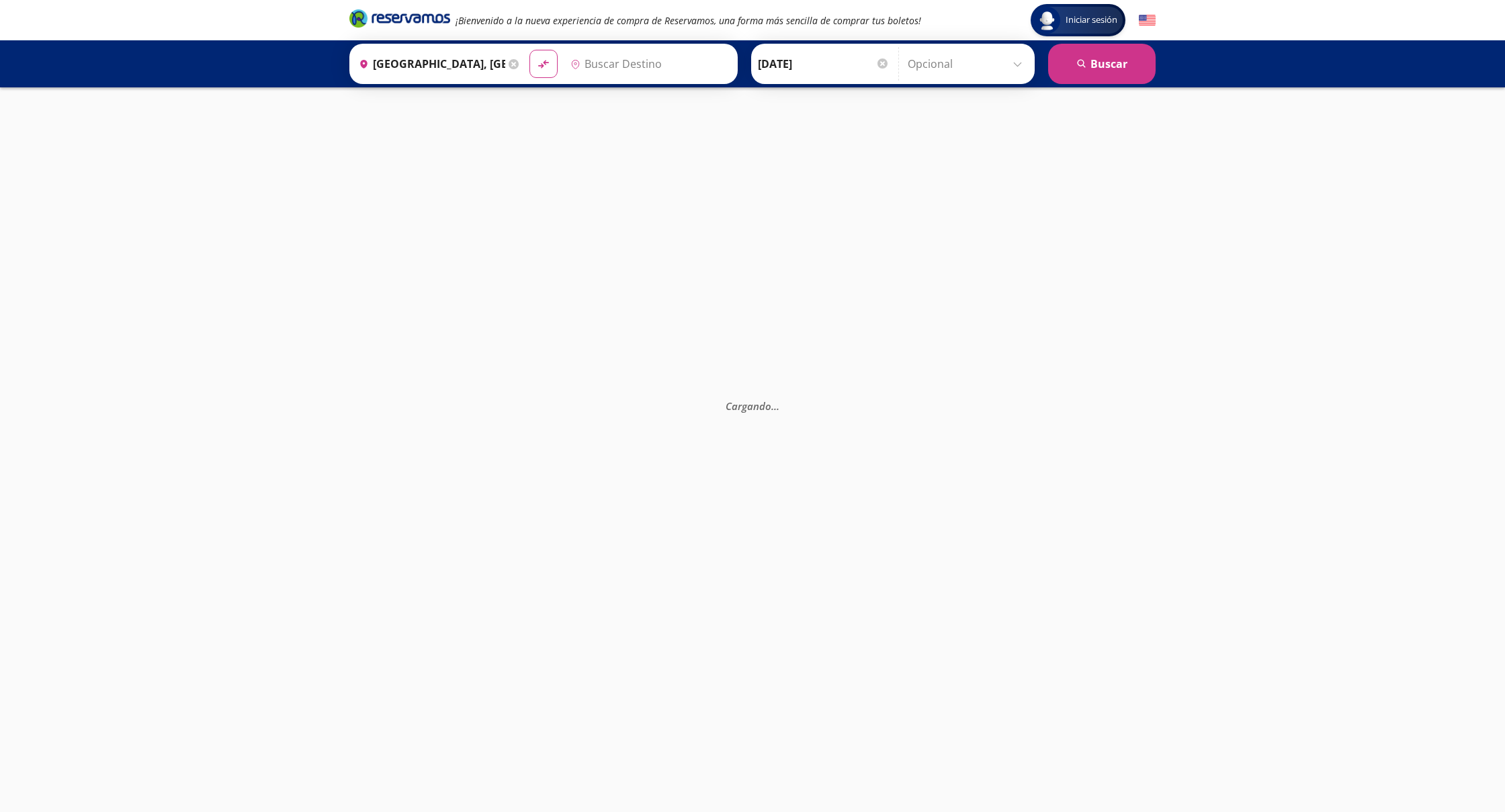
type input "[GEOGRAPHIC_DATA], [GEOGRAPHIC_DATA]"
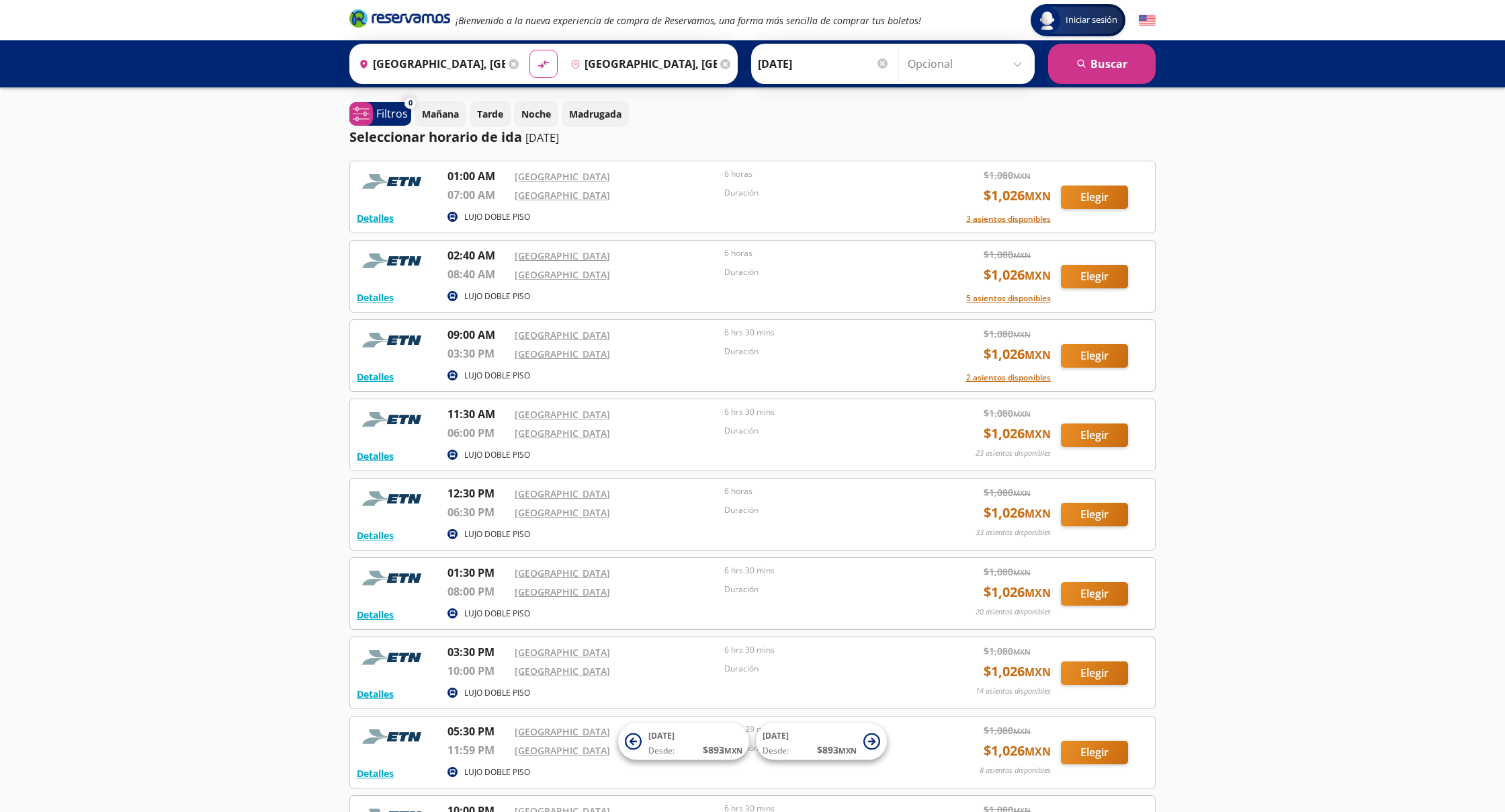
click at [1102, 196] on button "Elegir" at bounding box center [1094, 197] width 67 height 23
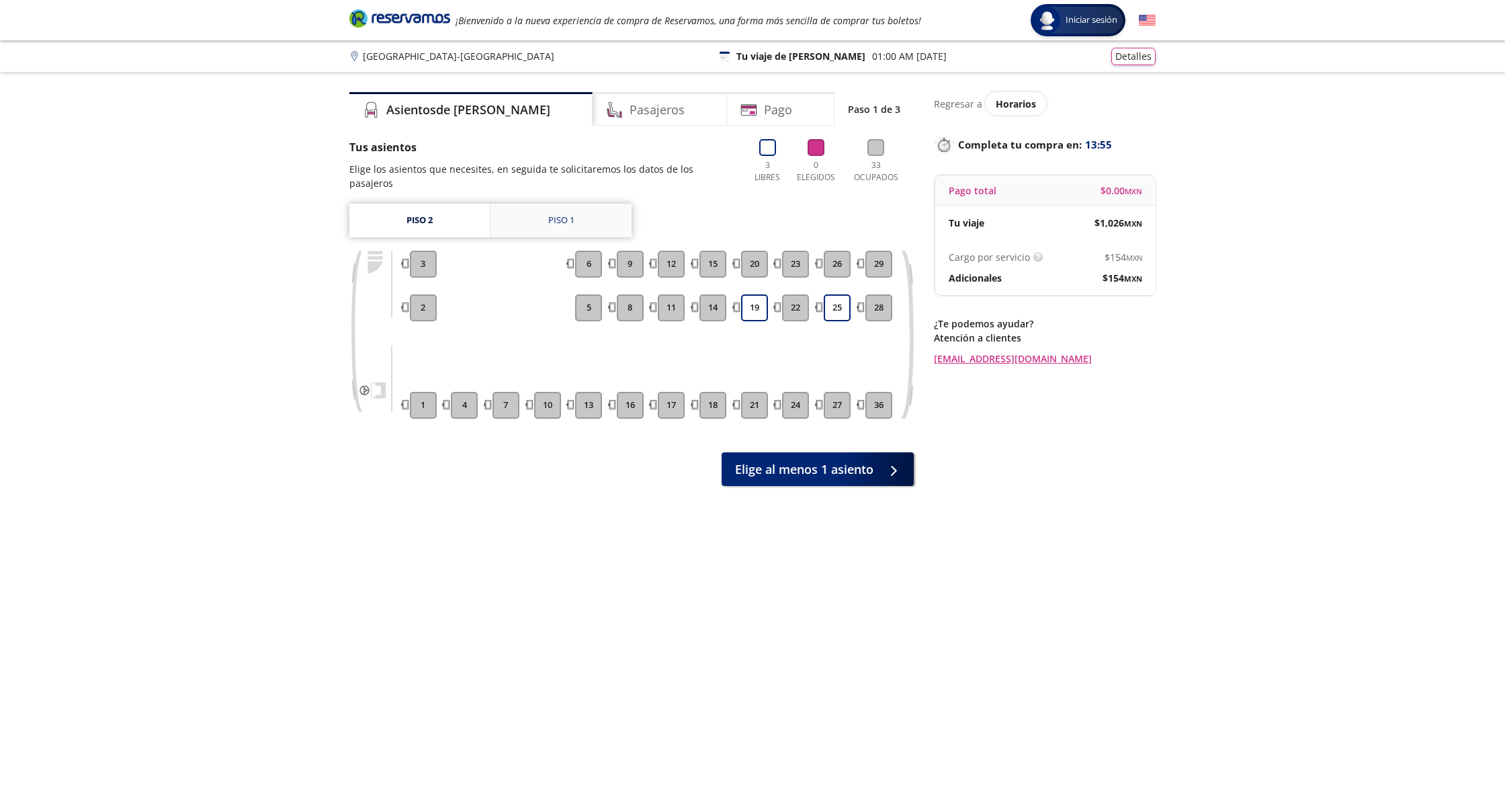
click at [565, 214] on div "Piso 1" at bounding box center [561, 221] width 26 height 14
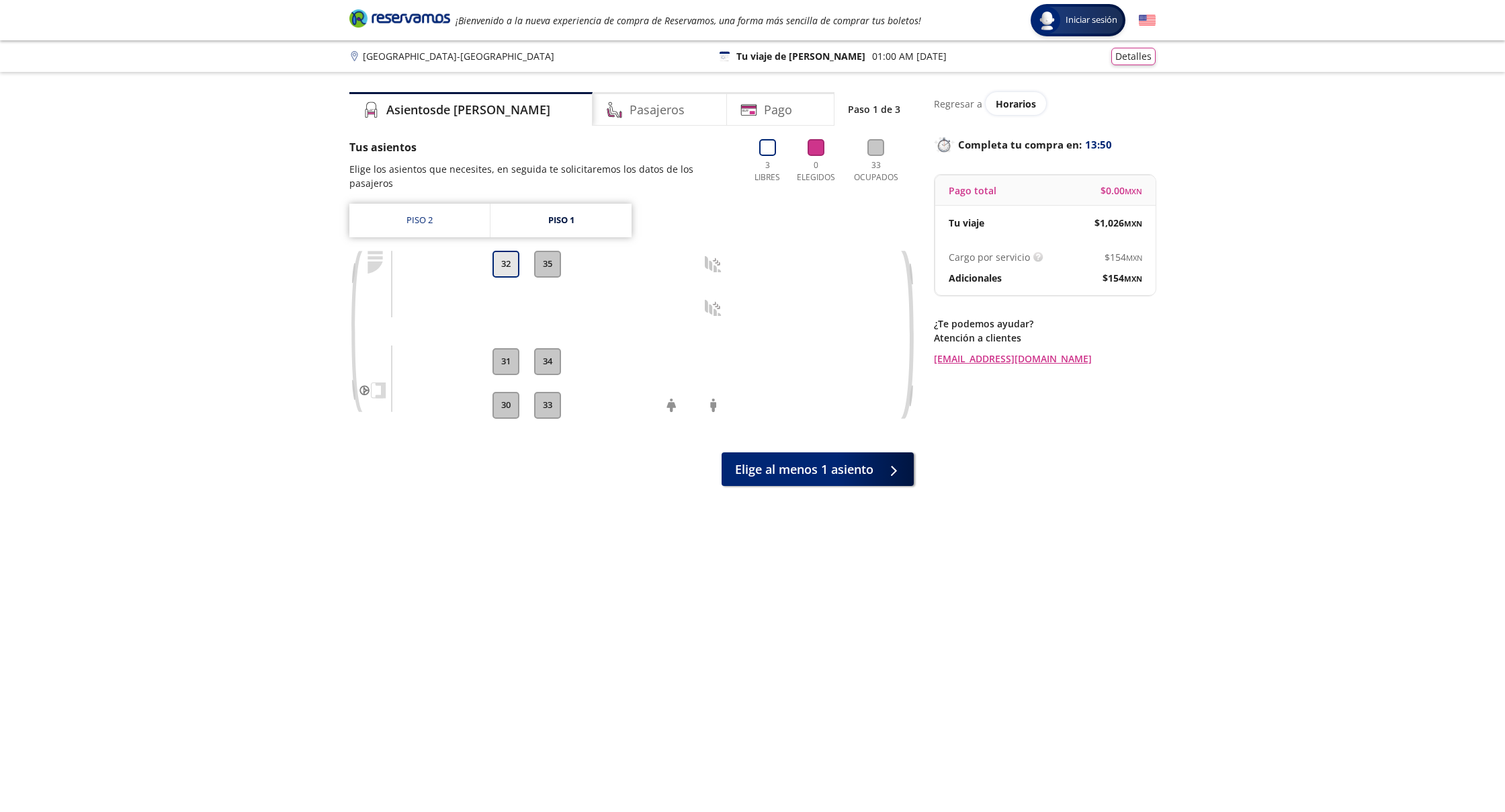
click at [508, 251] on button "32" at bounding box center [506, 265] width 27 height 27
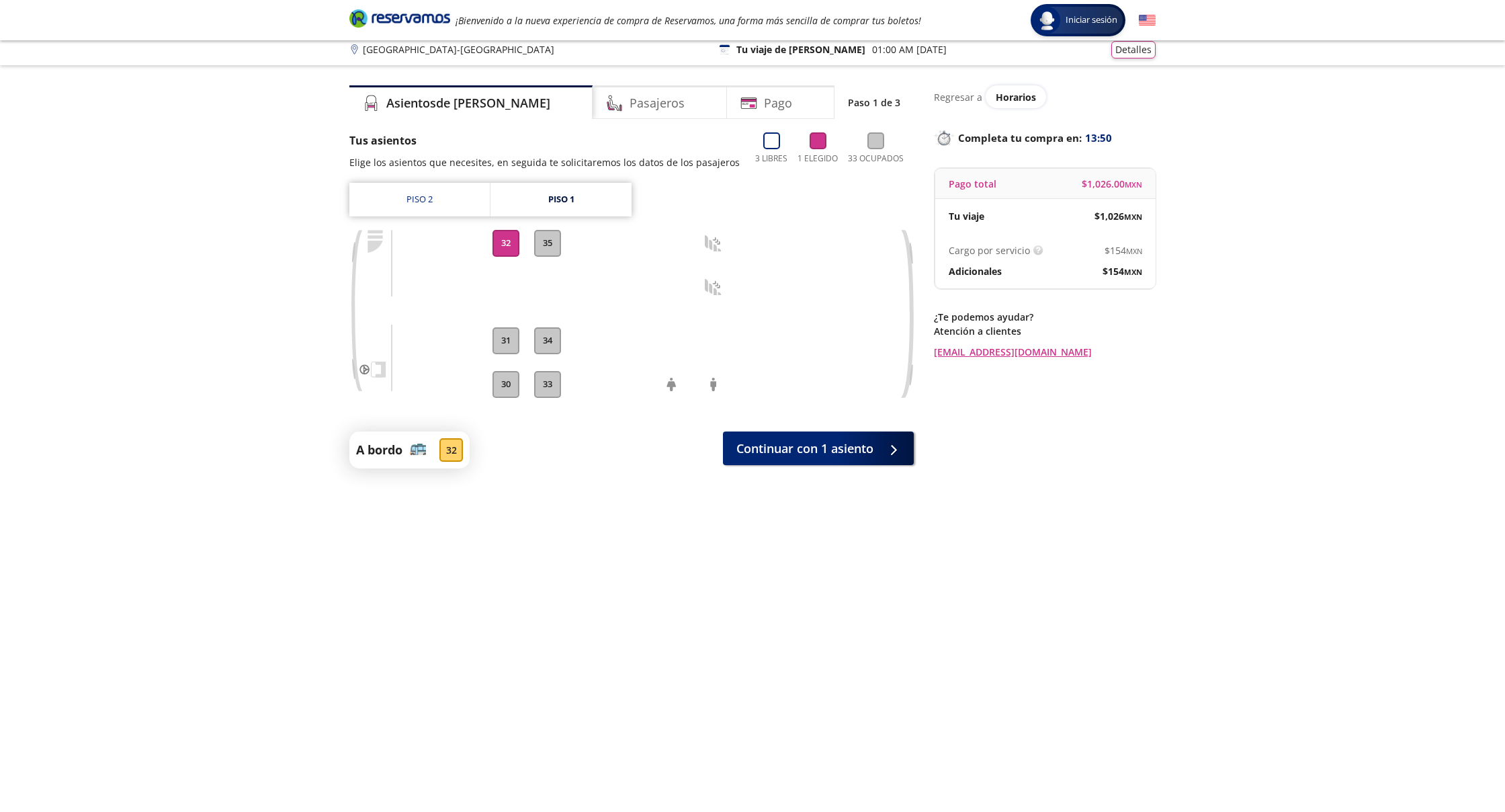
scroll to position [8, 0]
click at [832, 444] on span "Continuar con 1 asiento" at bounding box center [805, 444] width 137 height 18
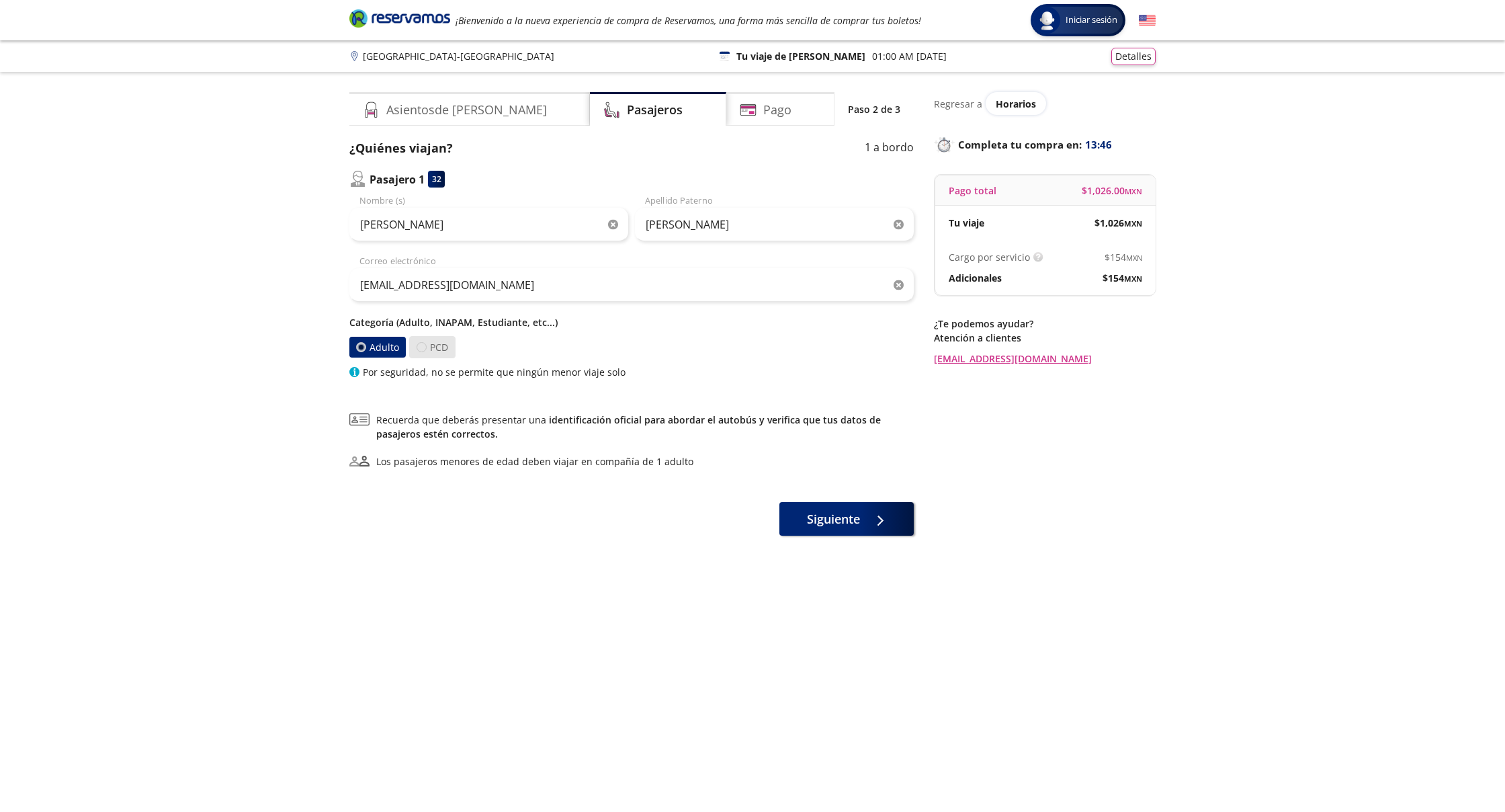
click at [421, 347] on div at bounding box center [421, 347] width 10 height 10
click at [421, 347] on input "PCD" at bounding box center [421, 346] width 9 height 9
radio input "true"
radio input "false"
click at [826, 516] on span "Siguiente" at bounding box center [834, 516] width 54 height 18
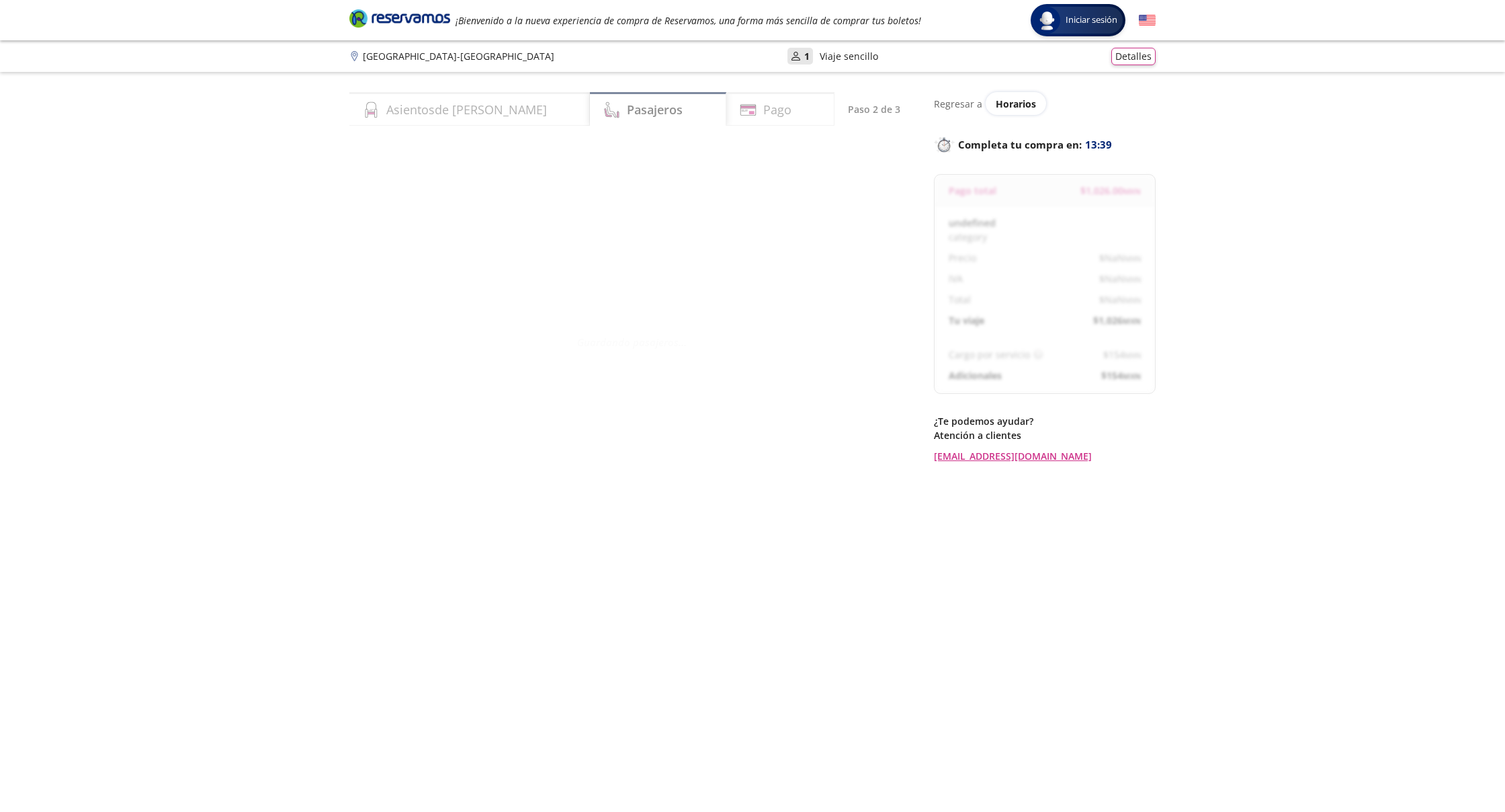
select select "MX"
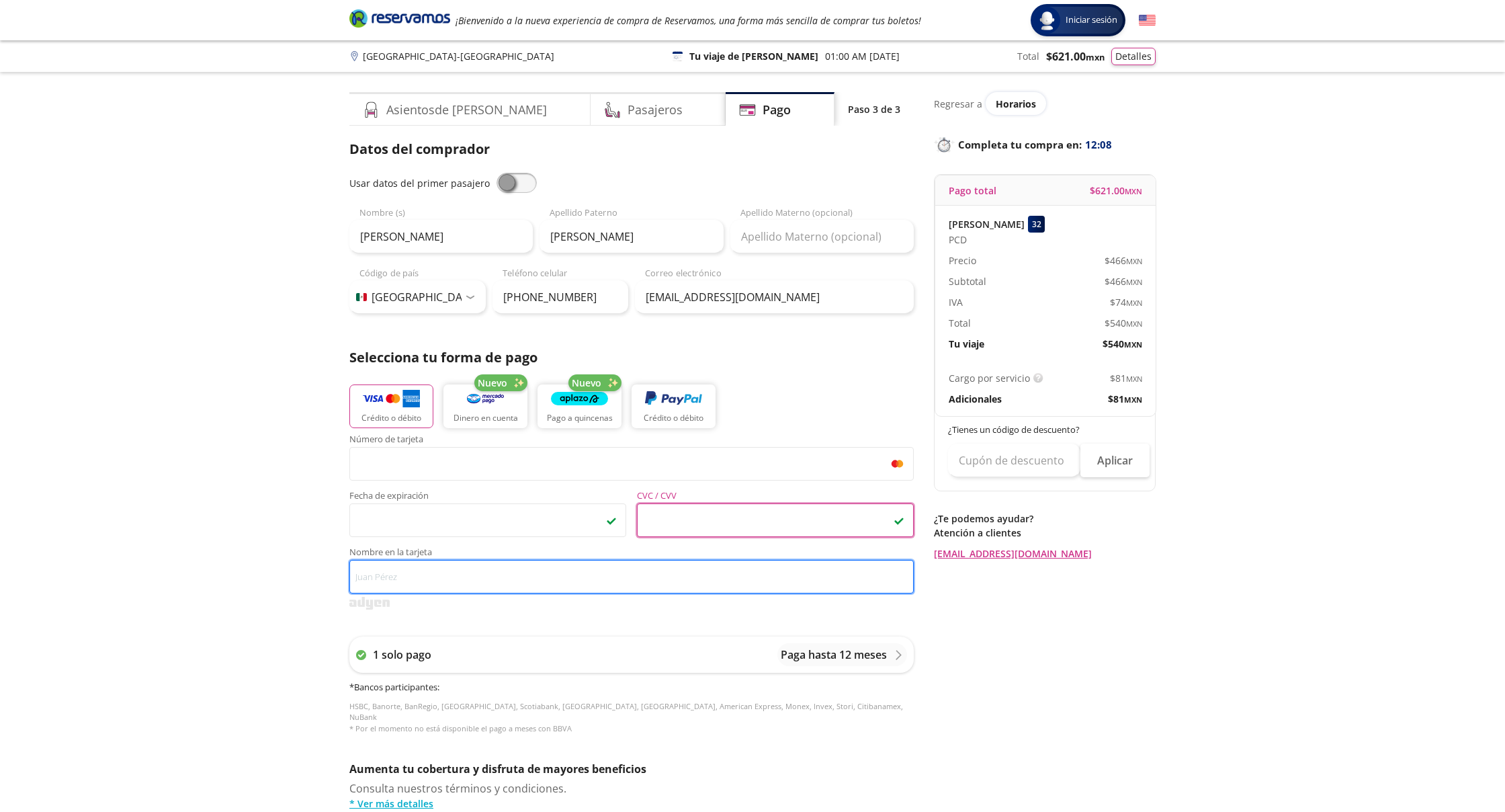
click at [679, 581] on input "Nombre en la tarjeta" at bounding box center [631, 576] width 564 height 34
click at [371, 576] on input "[PERSON_NAME]" at bounding box center [631, 576] width 564 height 34
click at [490, 577] on input "[PERSON_NAME]" at bounding box center [631, 576] width 564 height 34
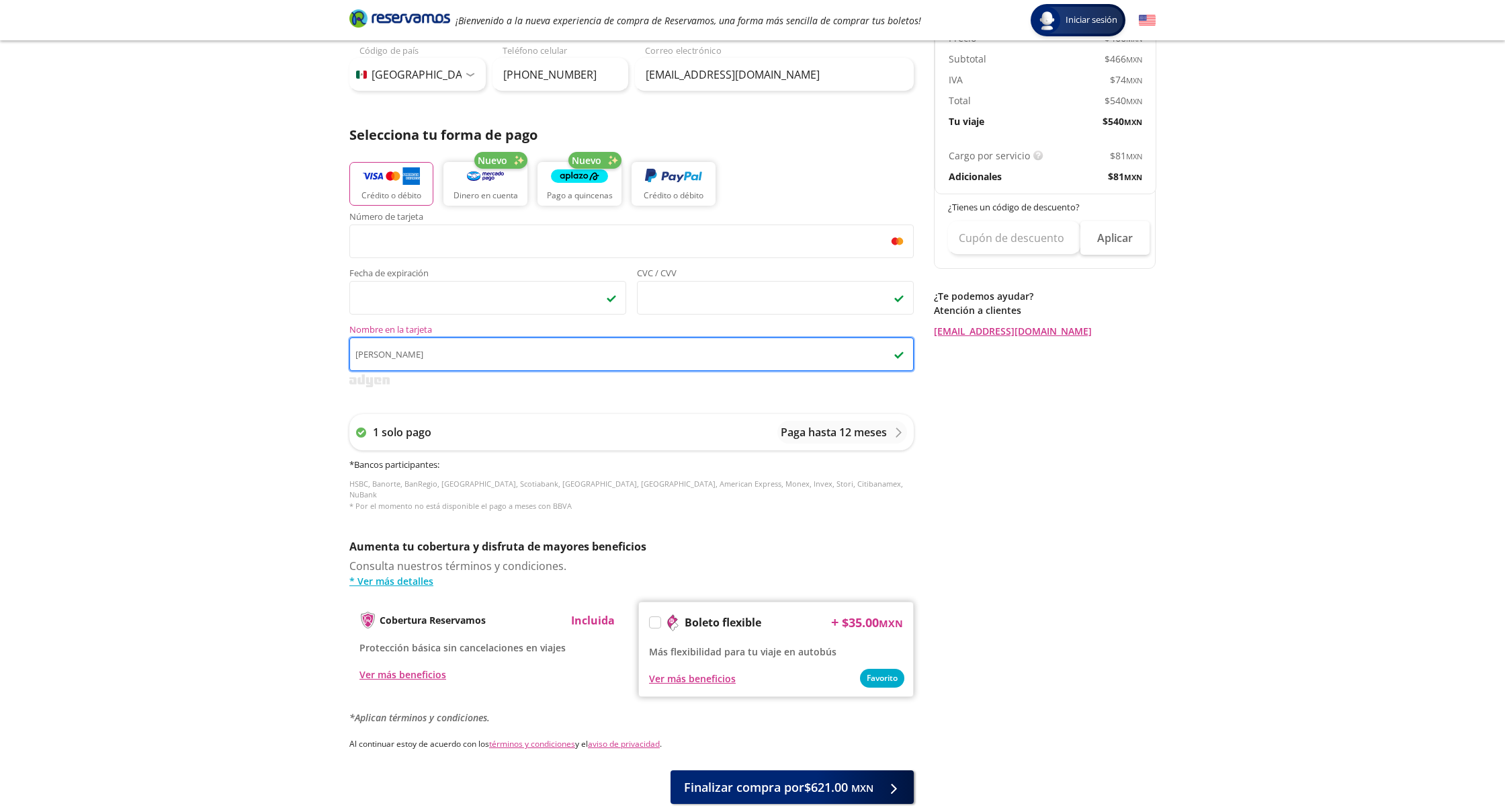
scroll to position [223, 0]
type input "[PERSON_NAME]"
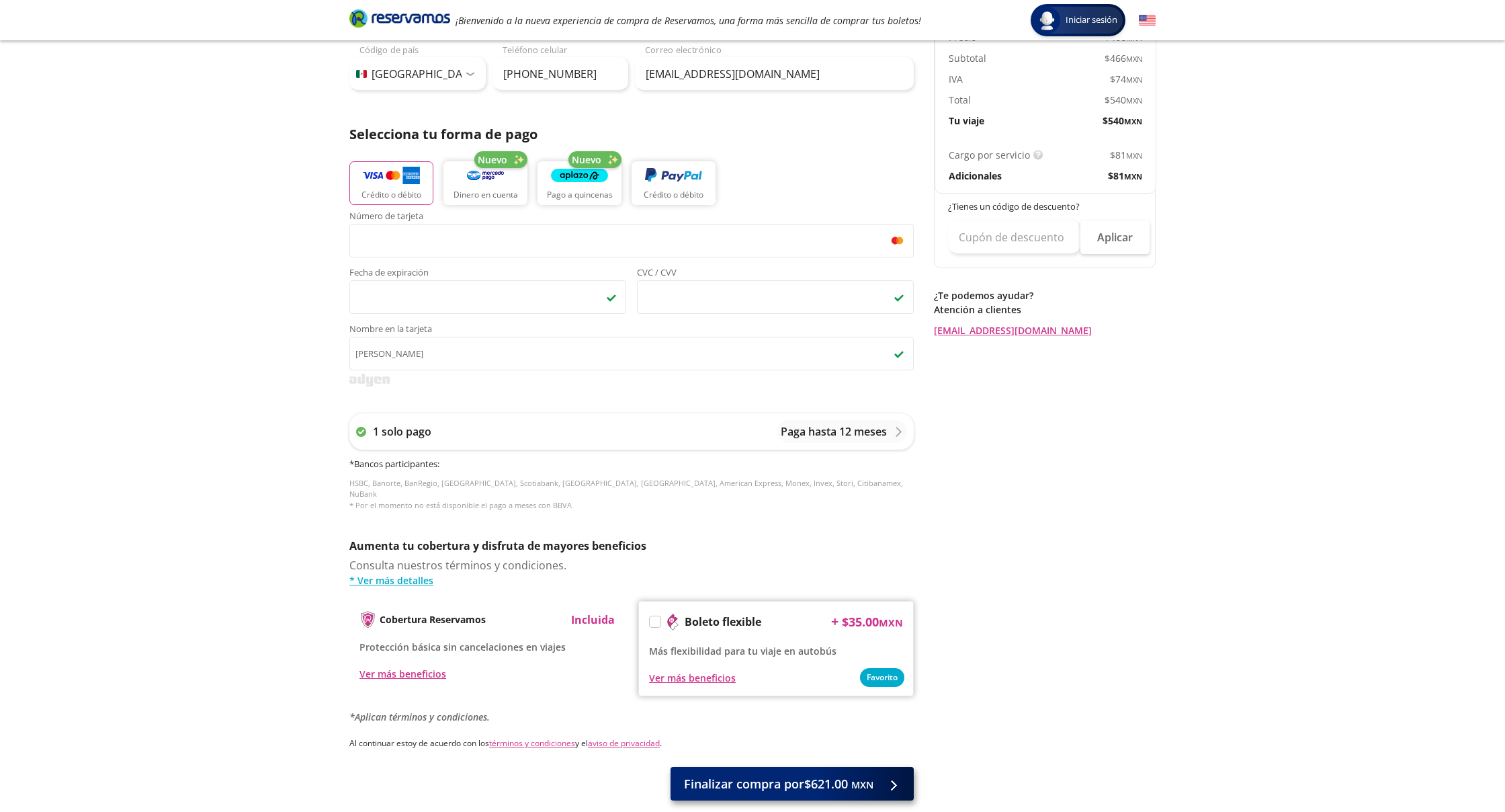
click at [826, 775] on span "Finalizar compra por $621.00 MXN" at bounding box center [778, 784] width 190 height 18
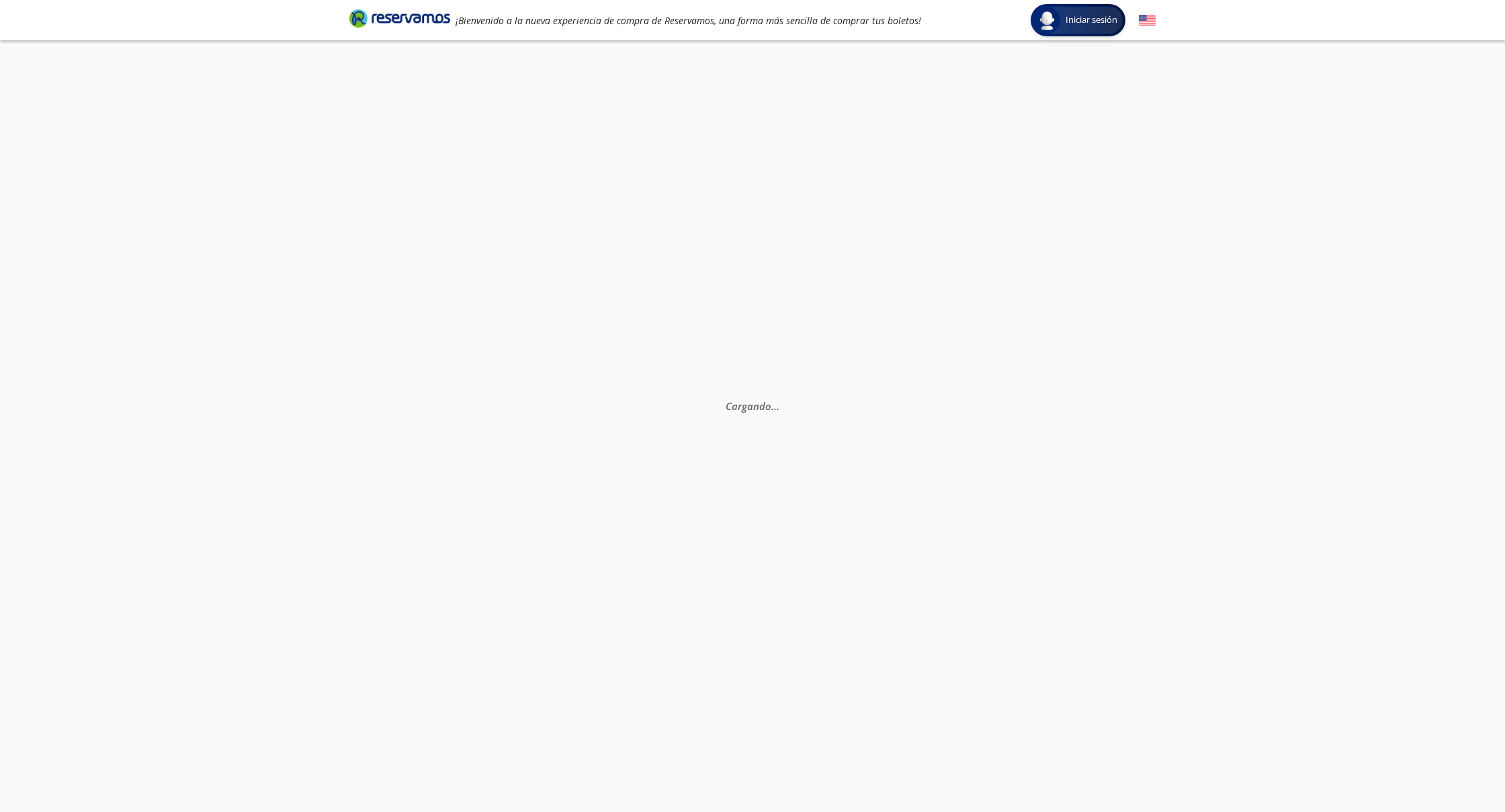
scroll to position [0, 0]
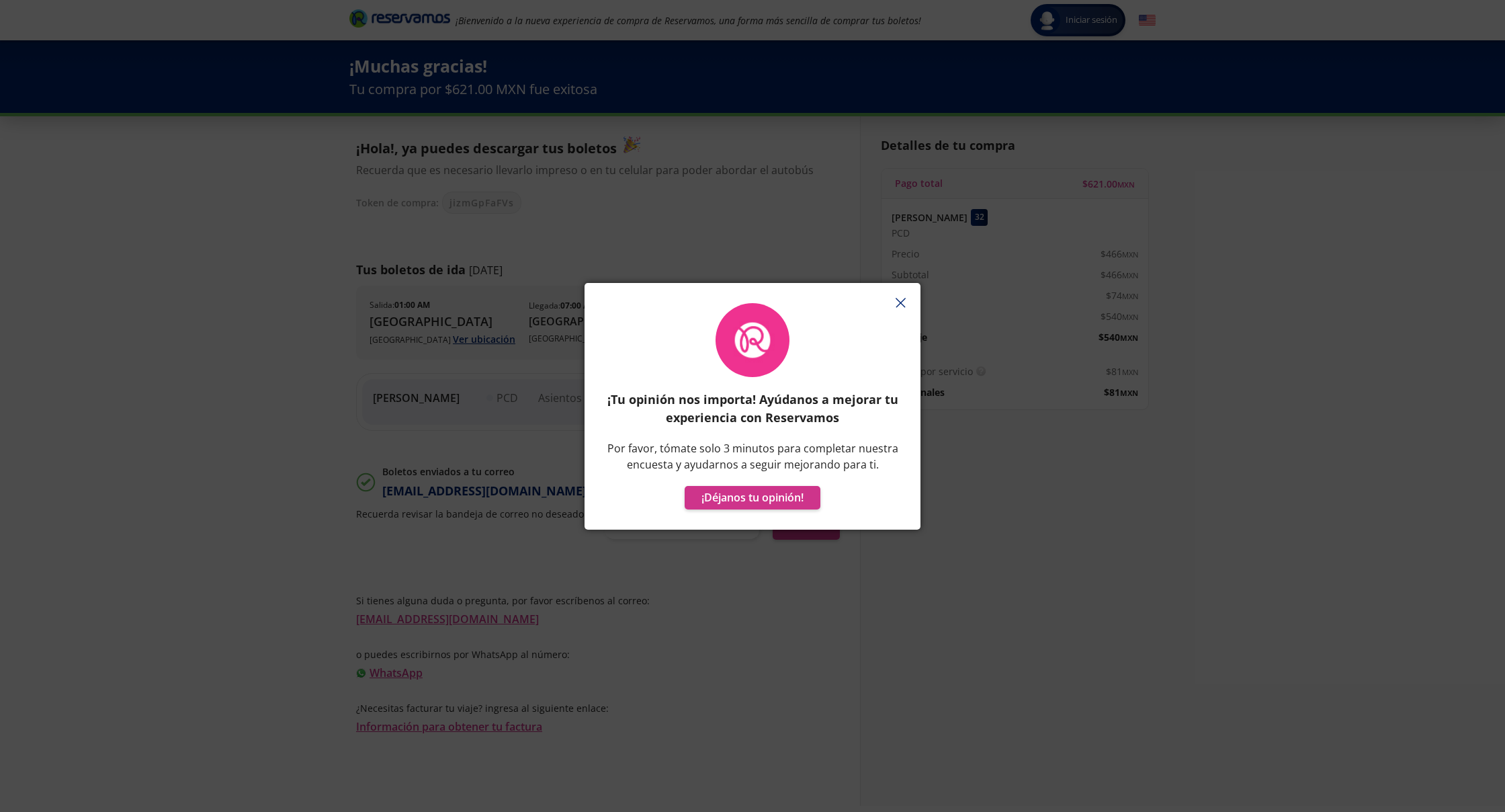
click at [903, 305] on line "button" at bounding box center [900, 302] width 9 height 9
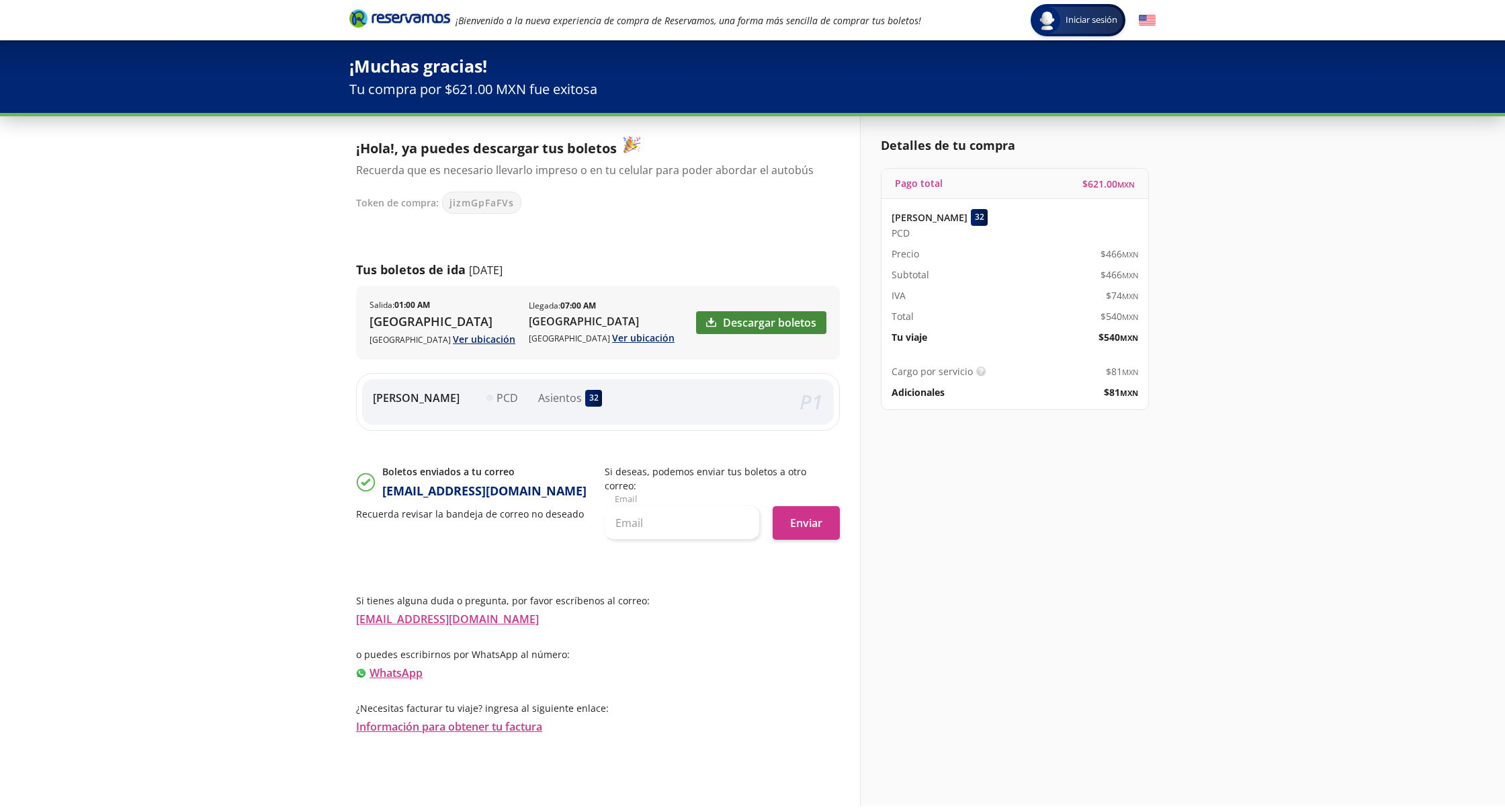
click at [787, 316] on link "Descargar boletos" at bounding box center [762, 322] width 130 height 22
click at [1070, 25] on span "Iniciar sesión" at bounding box center [1092, 20] width 62 height 14
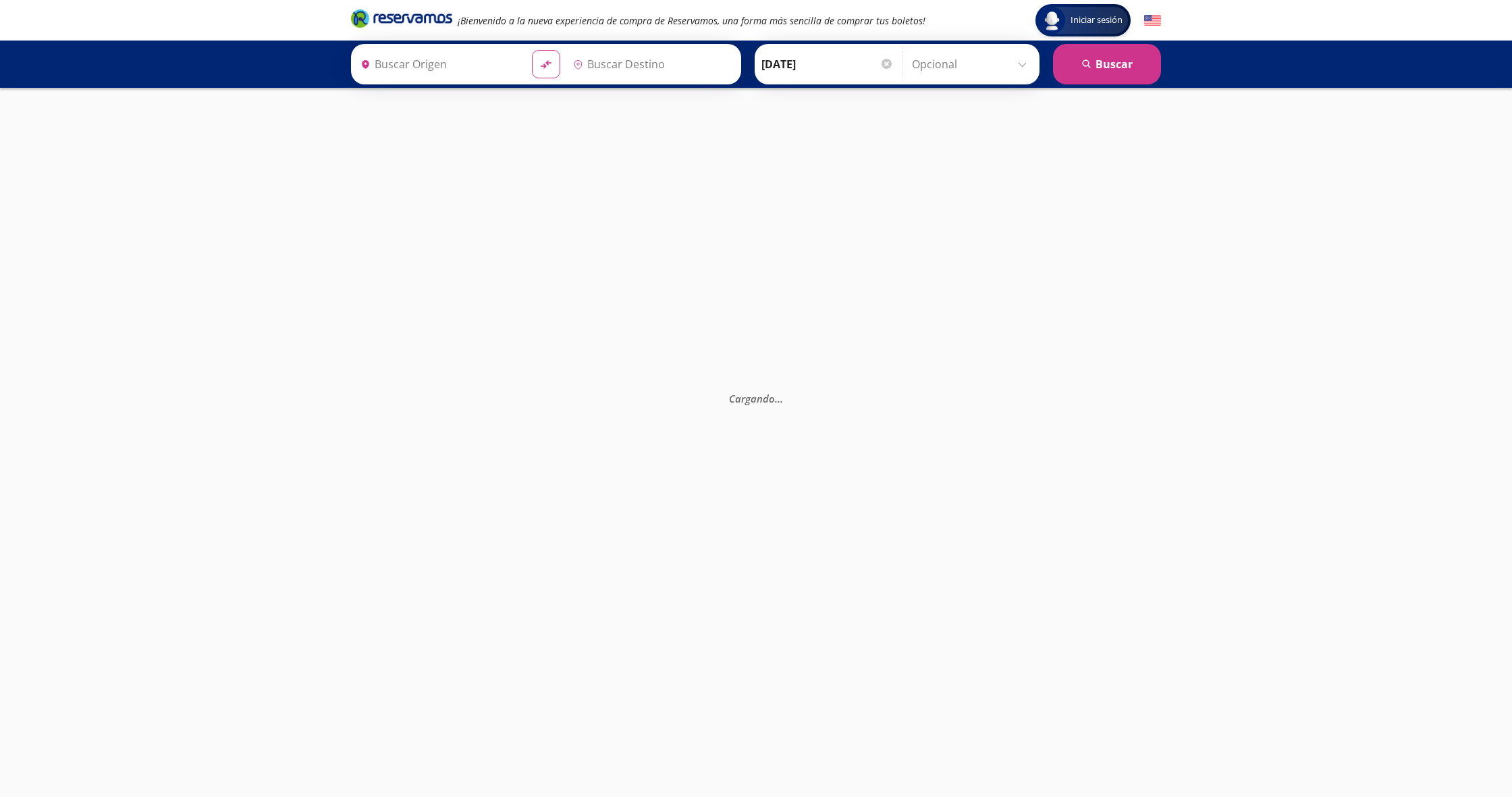
type input "[GEOGRAPHIC_DATA], [GEOGRAPHIC_DATA]"
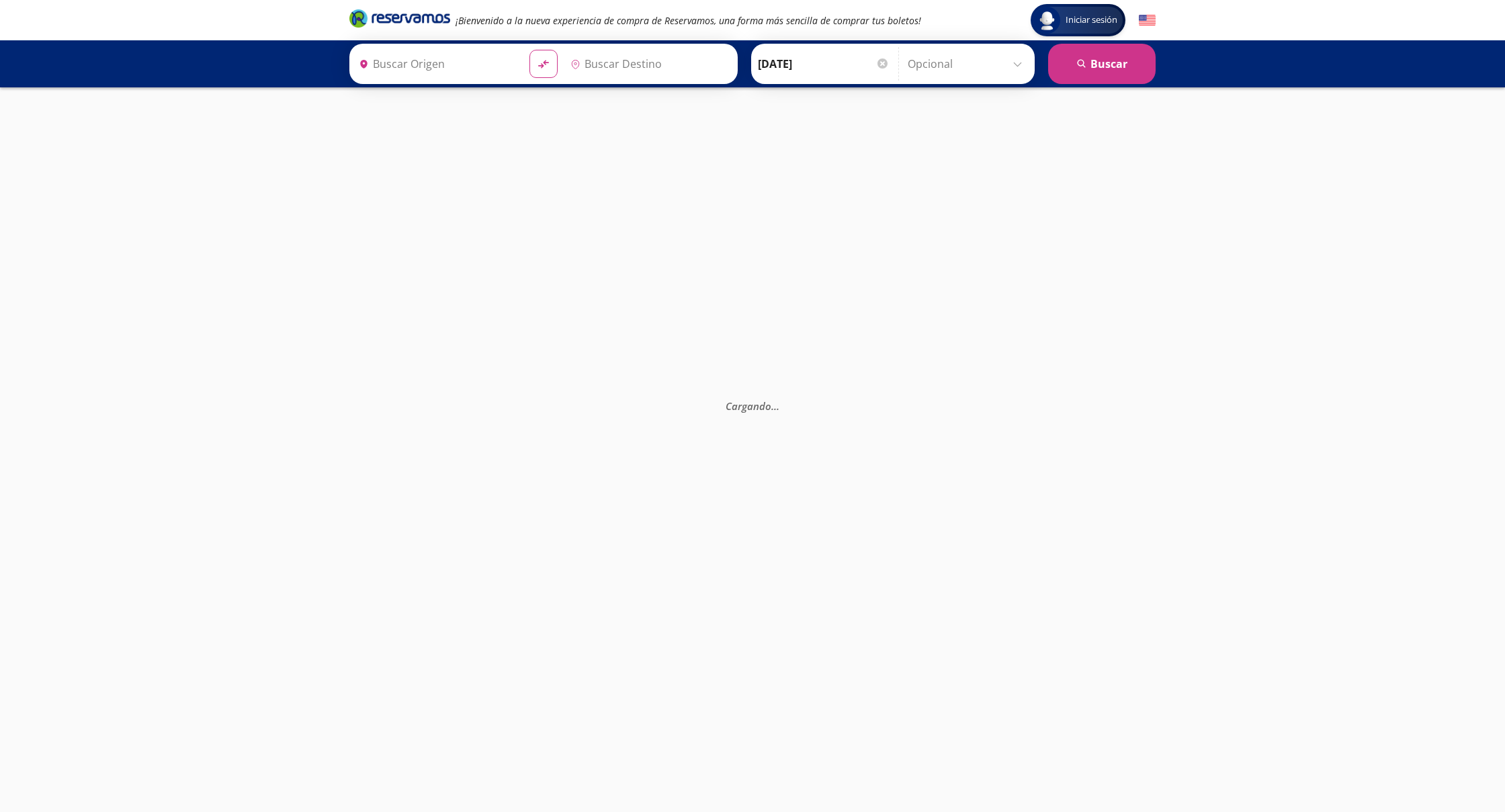
type input "[GEOGRAPHIC_DATA], [GEOGRAPHIC_DATA]"
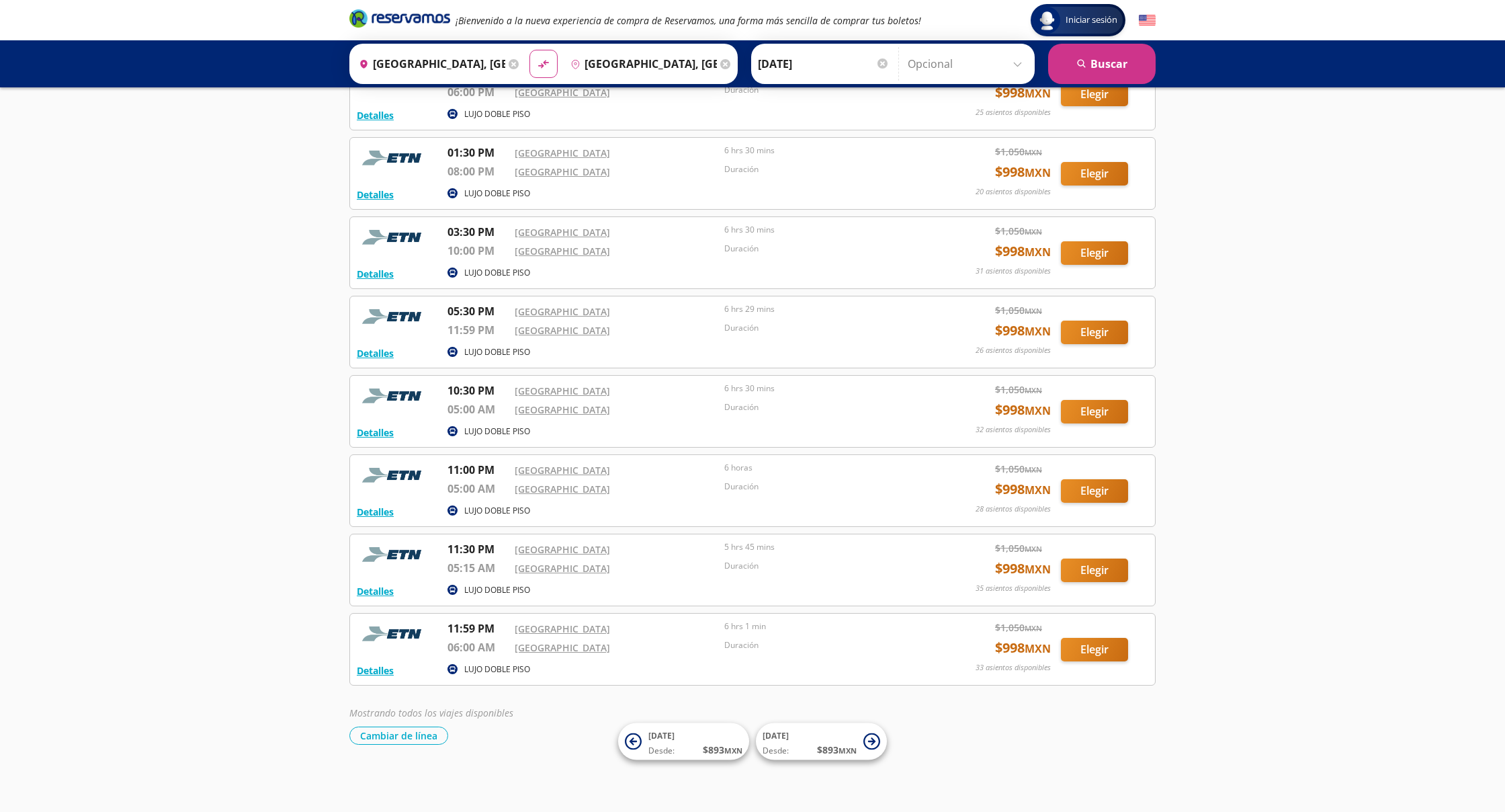
scroll to position [420, 0]
